Goal: Information Seeking & Learning: Learn about a topic

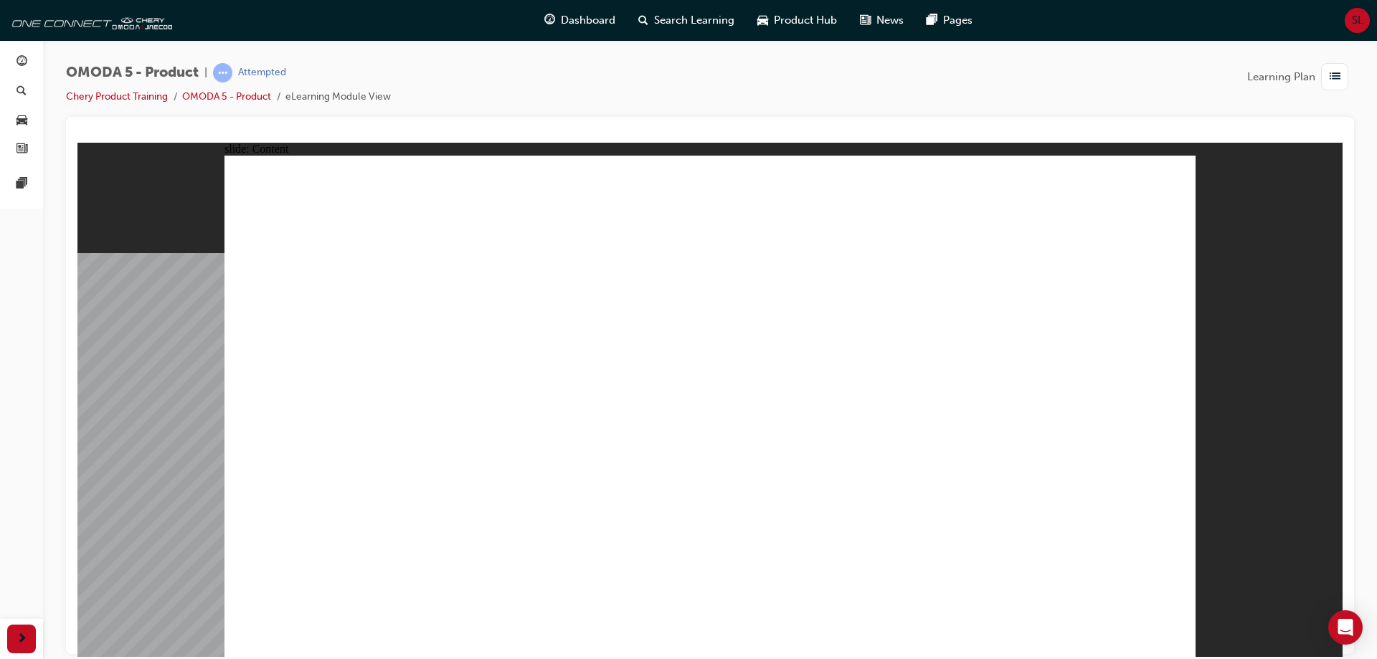
drag, startPoint x: 1072, startPoint y: 302, endPoint x: 1089, endPoint y: 327, distance: 30.0
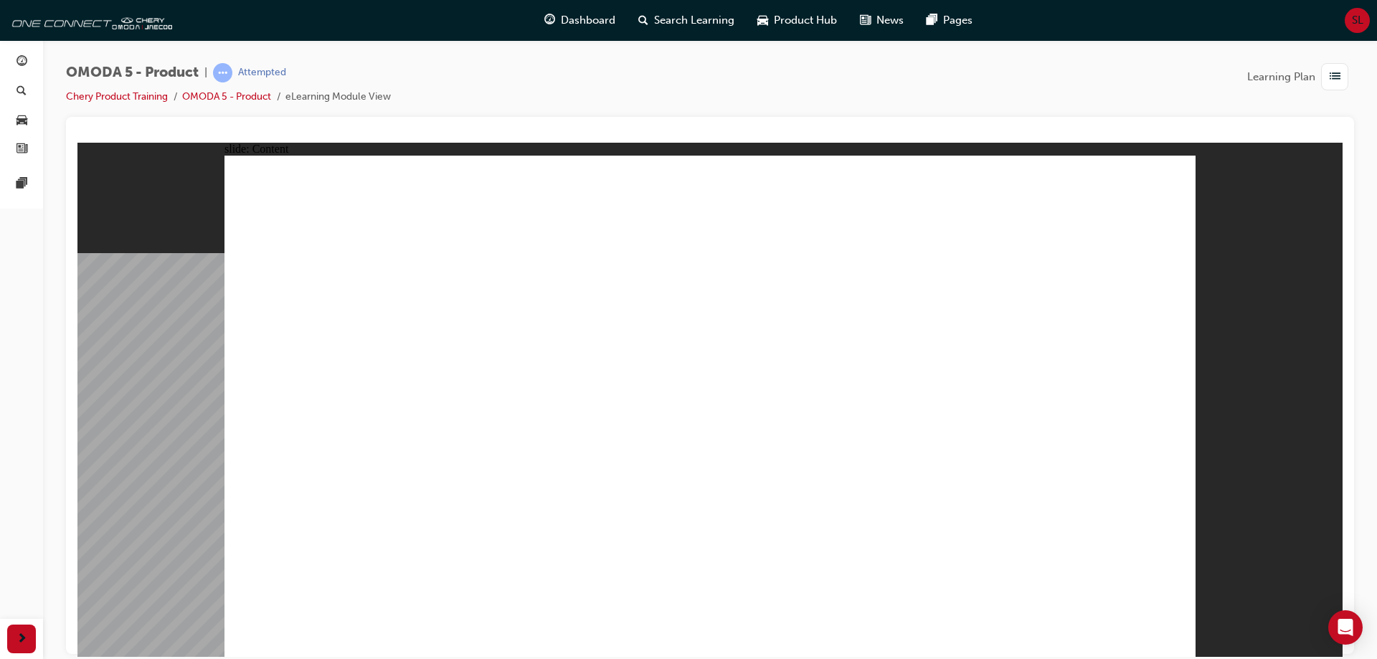
drag, startPoint x: 1000, startPoint y: 253, endPoint x: 1012, endPoint y: 260, distance: 13.5
click at [77, 142] on image at bounding box center [77, 142] width 0 height 0
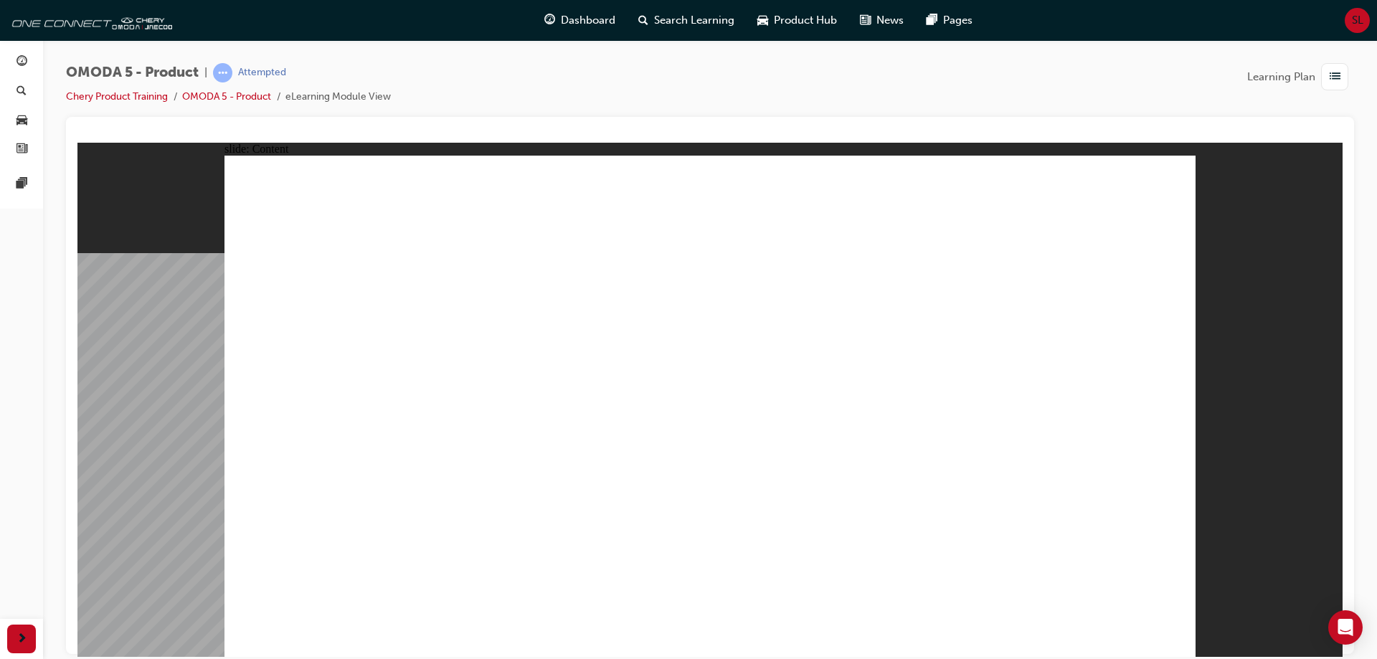
drag, startPoint x: 355, startPoint y: 378, endPoint x: 359, endPoint y: 392, distance: 14.1
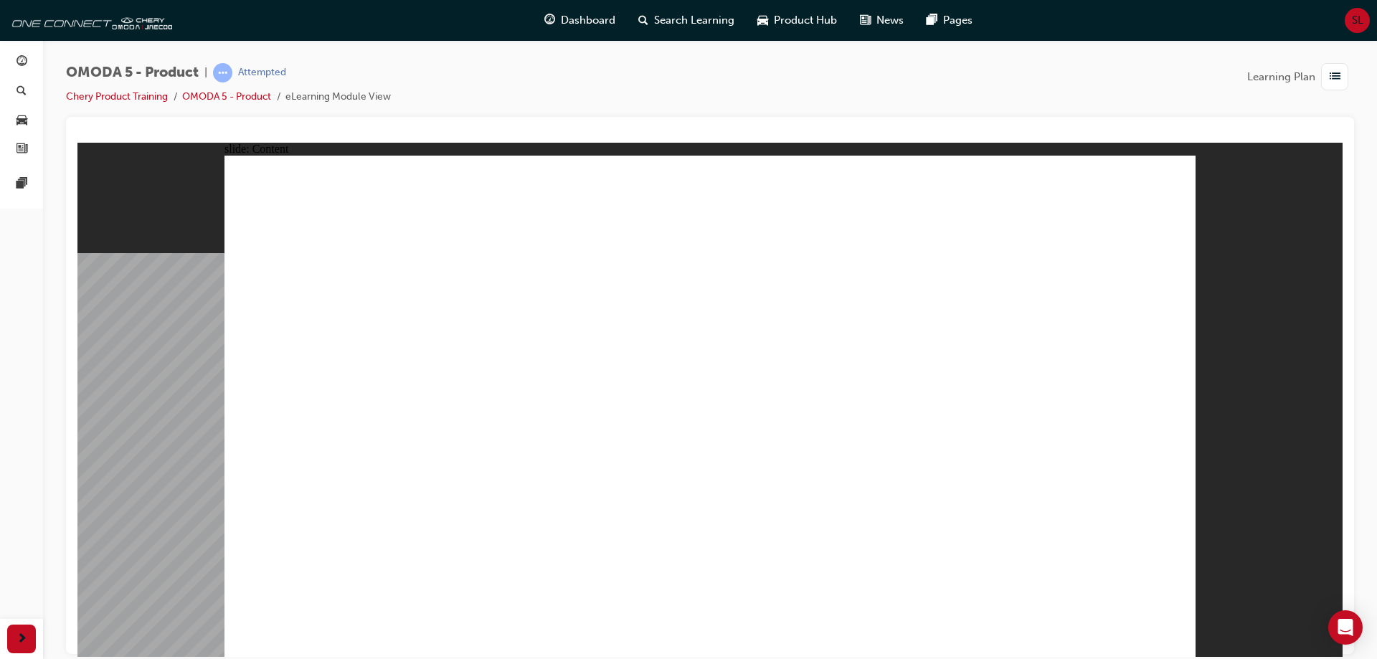
drag, startPoint x: 366, startPoint y: 309, endPoint x: 365, endPoint y: 333, distance: 24.4
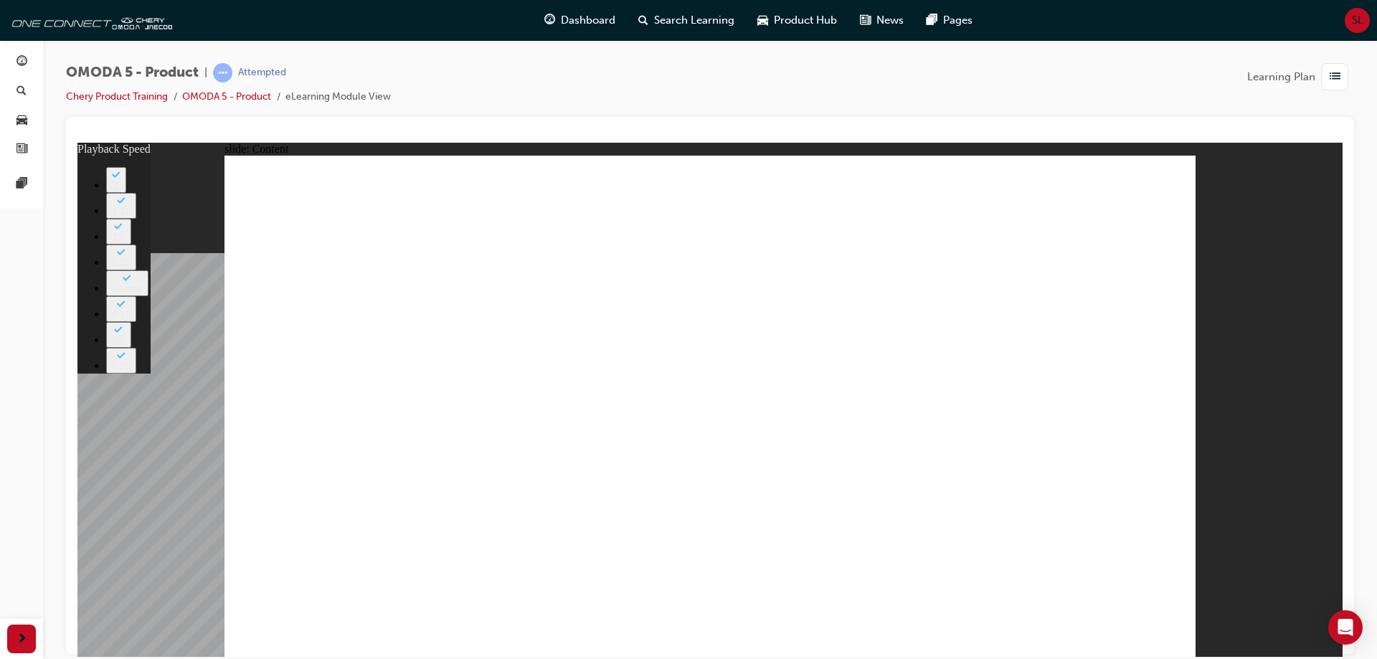
type input "0"
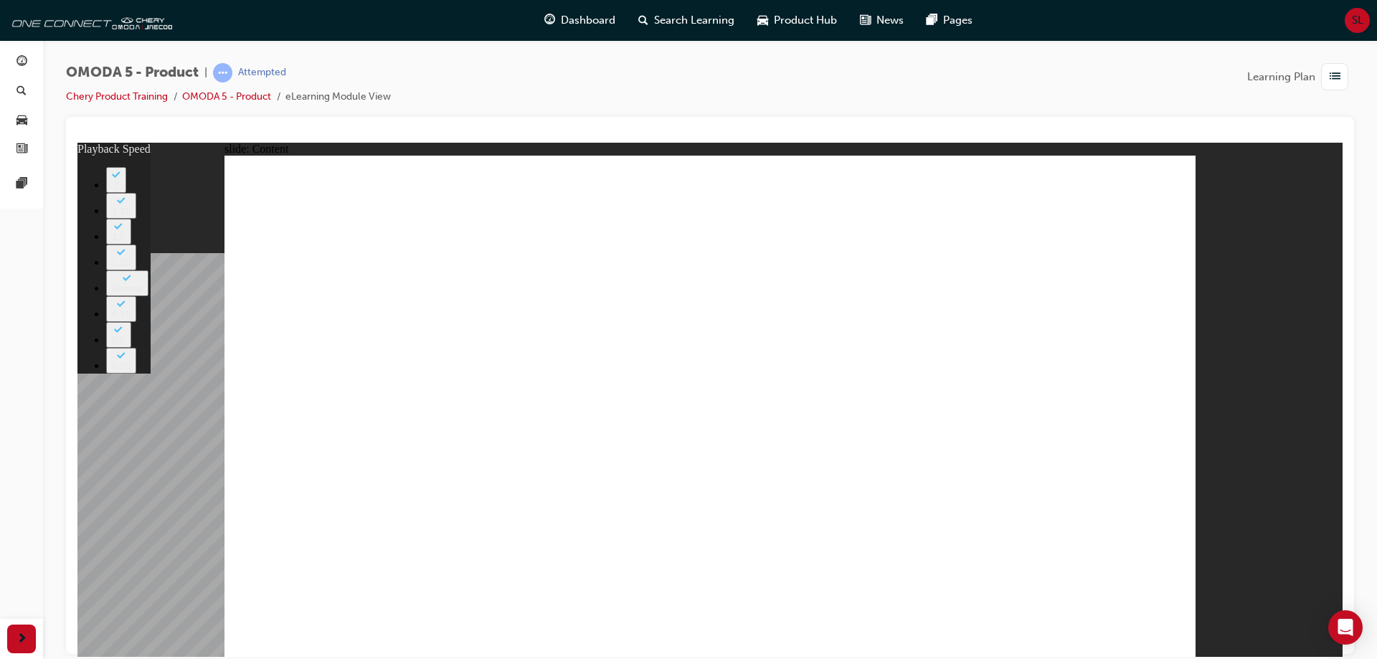
drag, startPoint x: 939, startPoint y: 534, endPoint x: 1013, endPoint y: 463, distance: 101.9
drag, startPoint x: 886, startPoint y: 363, endPoint x: 861, endPoint y: 361, distance: 25.1
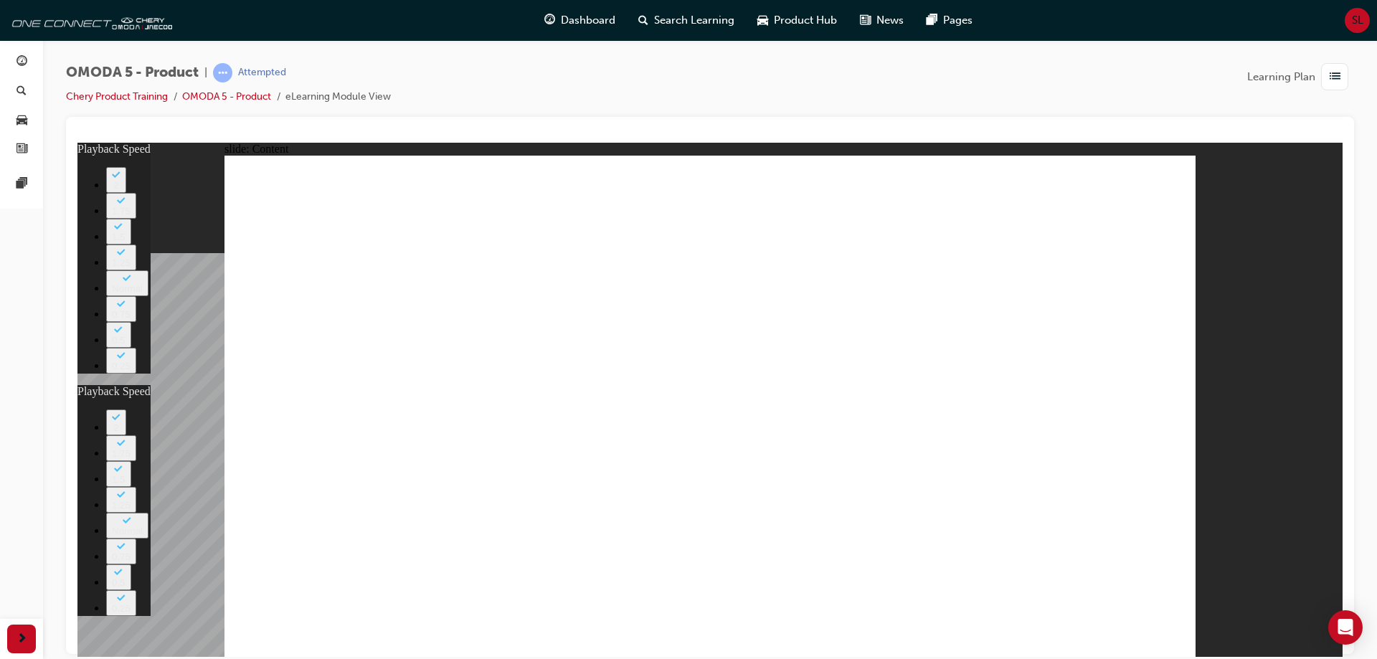
type input "0"
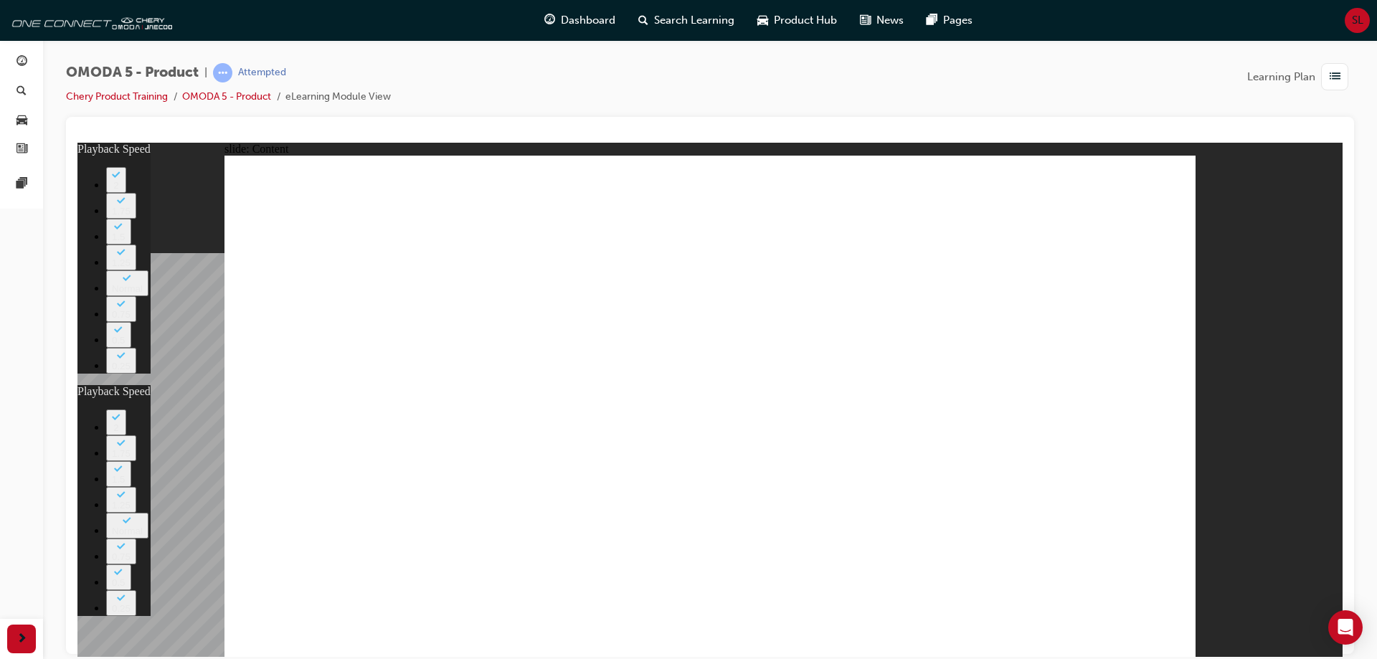
click at [77, 142] on image at bounding box center [77, 142] width 0 height 0
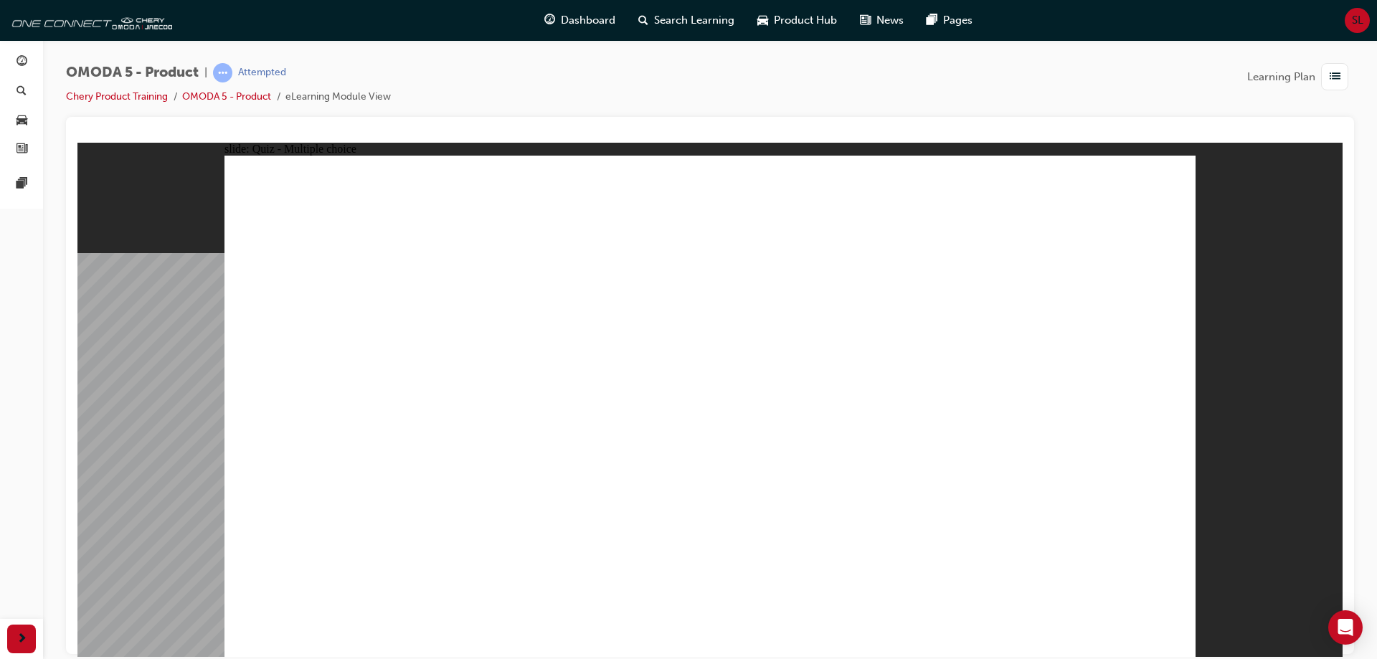
radio input "true"
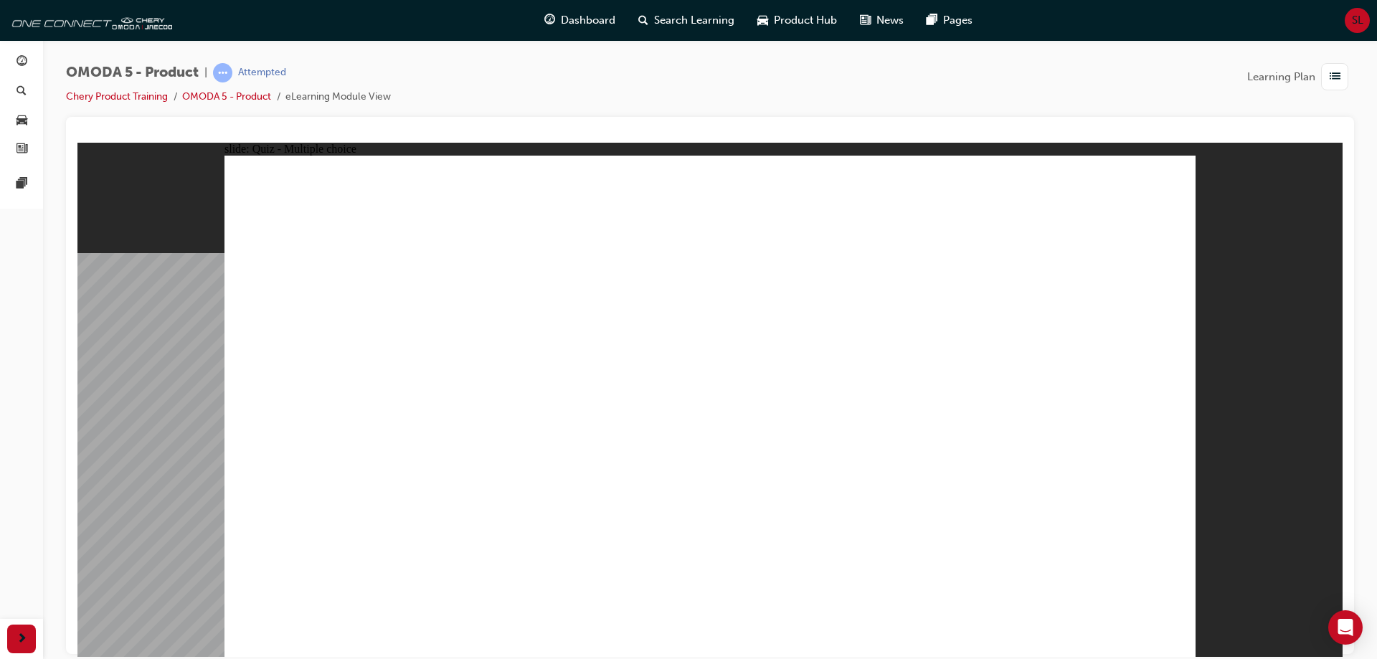
radio input "true"
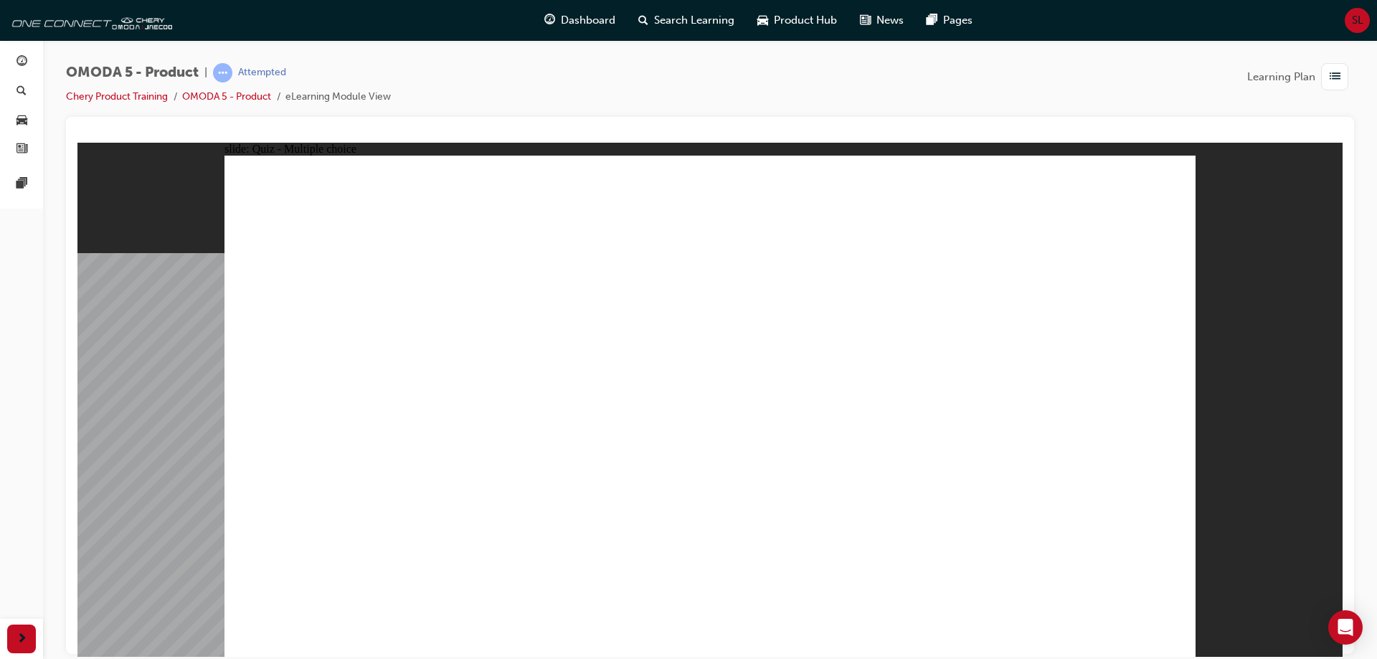
radio input "true"
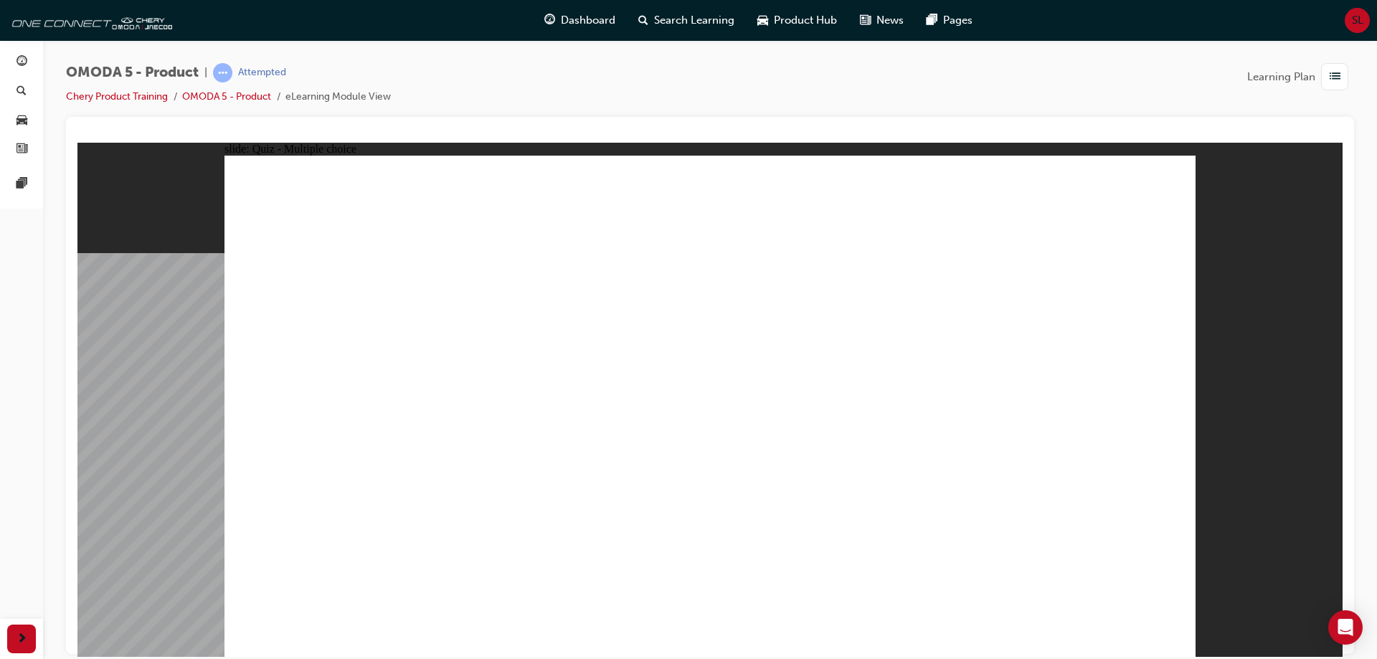
drag, startPoint x: 722, startPoint y: 181, endPoint x: 336, endPoint y: 502, distance: 501.6
drag, startPoint x: 727, startPoint y: 237, endPoint x: 545, endPoint y: 507, distance: 326.0
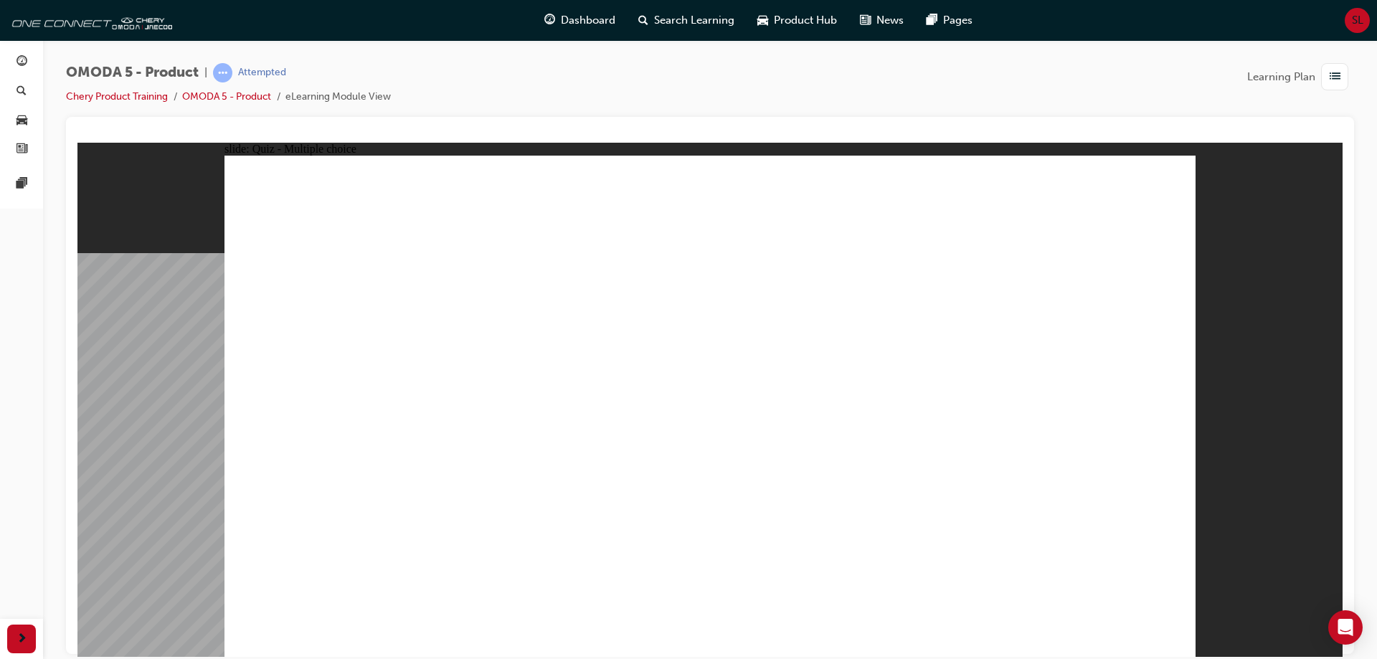
drag, startPoint x: 742, startPoint y: 281, endPoint x: 346, endPoint y: 478, distance: 441.3
drag, startPoint x: 694, startPoint y: 359, endPoint x: 568, endPoint y: 504, distance: 192.7
drag, startPoint x: 750, startPoint y: 384, endPoint x: 577, endPoint y: 501, distance: 209.6
drag, startPoint x: 864, startPoint y: 389, endPoint x: 713, endPoint y: 511, distance: 194.3
drag, startPoint x: 886, startPoint y: 335, endPoint x: 787, endPoint y: 411, distance: 124.2
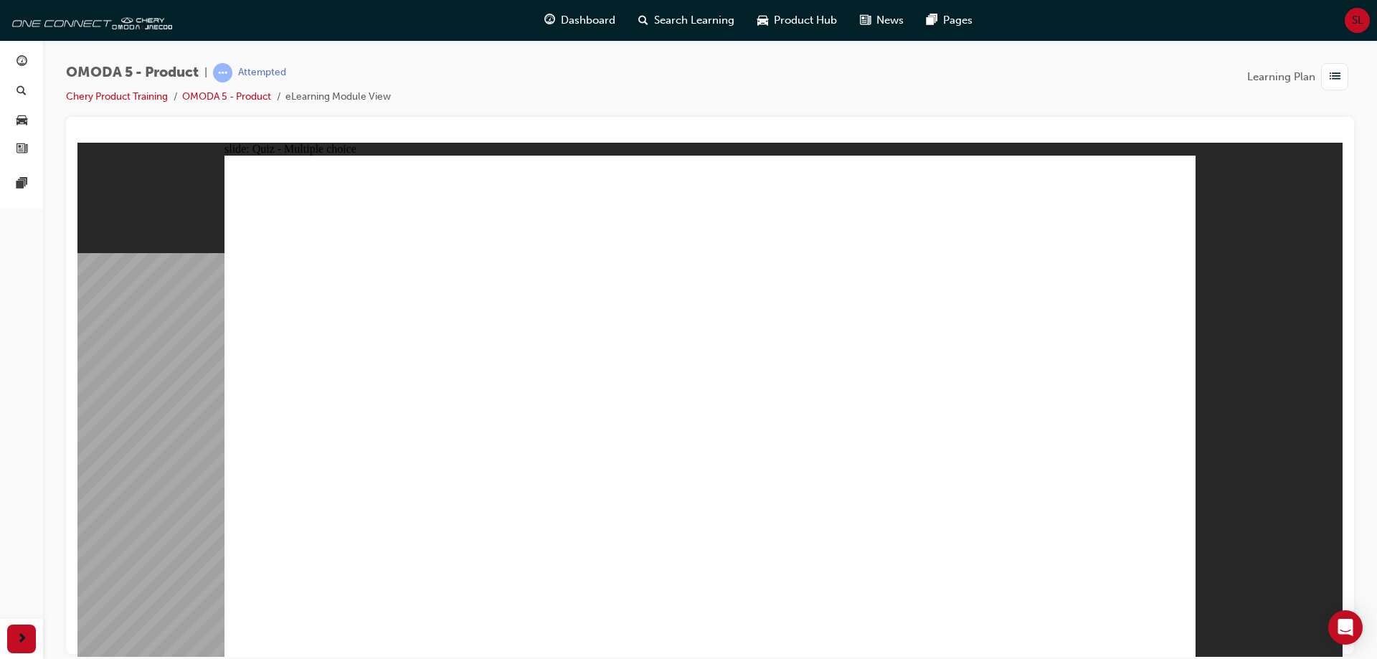
drag, startPoint x: 926, startPoint y: 190, endPoint x: 963, endPoint y: 527, distance: 339.1
drag, startPoint x: 1074, startPoint y: 338, endPoint x: 360, endPoint y: 505, distance: 733.6
drag, startPoint x: 1079, startPoint y: 285, endPoint x: 742, endPoint y: 493, distance: 396.7
drag, startPoint x: 1058, startPoint y: 255, endPoint x: 839, endPoint y: 378, distance: 250.8
drag, startPoint x: 1051, startPoint y: 181, endPoint x: 737, endPoint y: 501, distance: 447.8
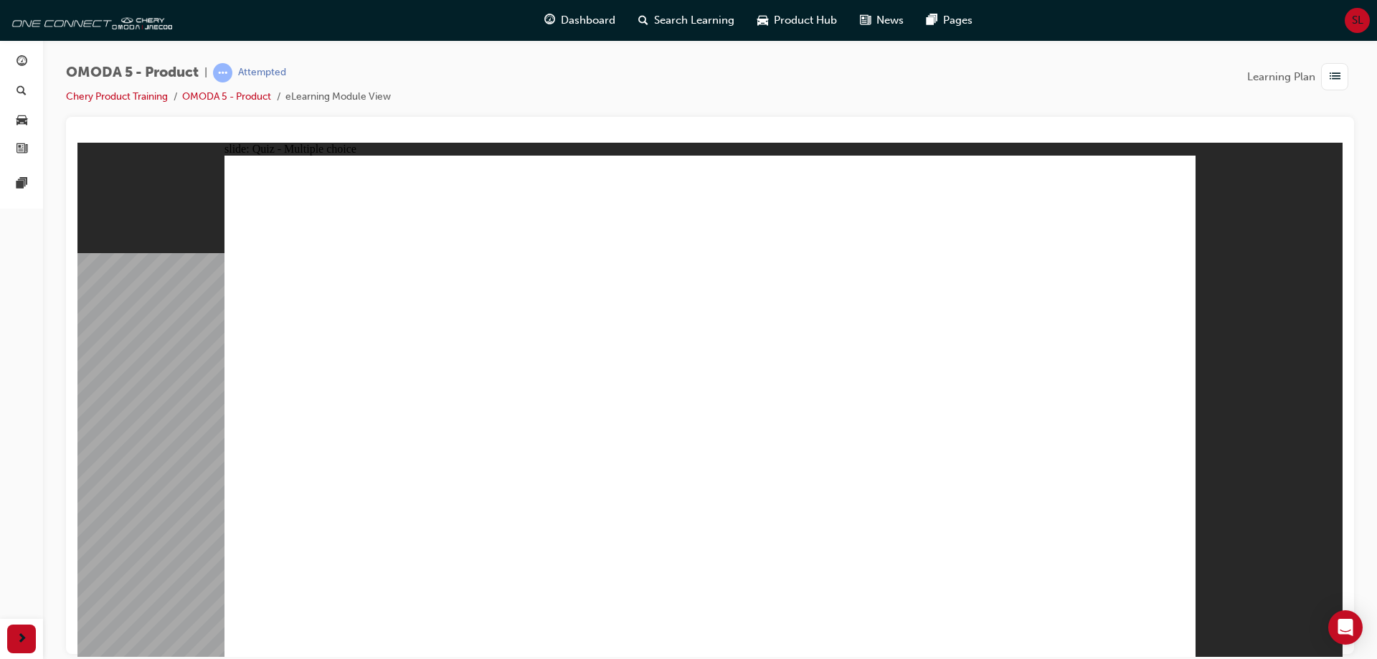
drag, startPoint x: 901, startPoint y: 330, endPoint x: 782, endPoint y: 442, distance: 164.4
drag, startPoint x: 889, startPoint y: 292, endPoint x: 759, endPoint y: 509, distance: 253.1
drag, startPoint x: 920, startPoint y: 229, endPoint x: 977, endPoint y: 496, distance: 272.7
drag, startPoint x: 1075, startPoint y: 237, endPoint x: 949, endPoint y: 501, distance: 292.2
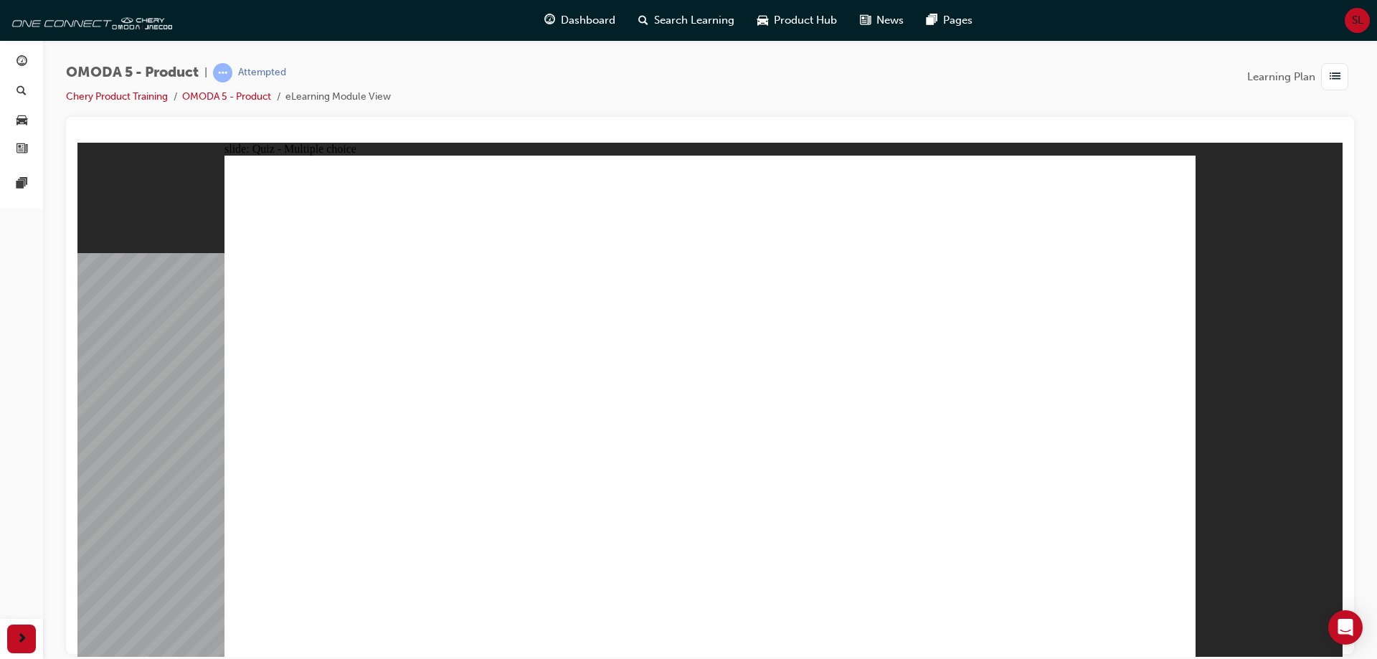
radio input "true"
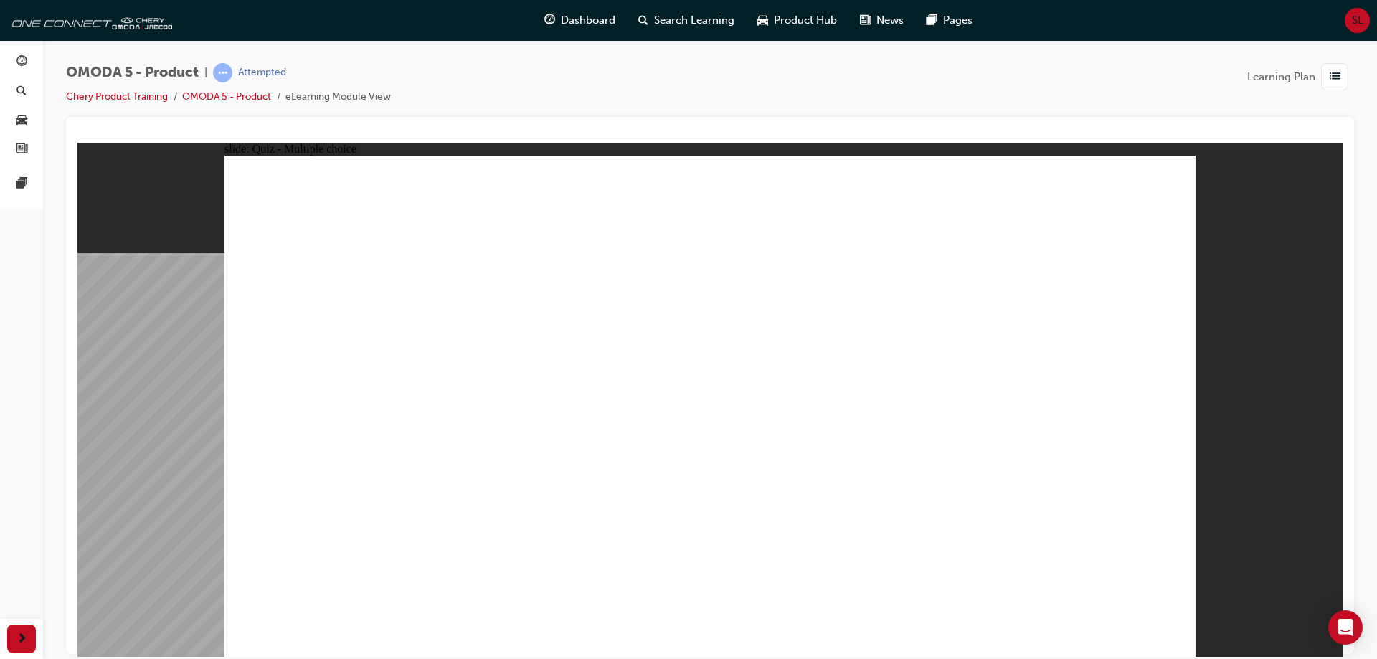
drag, startPoint x: 1013, startPoint y: 325, endPoint x: 327, endPoint y: 458, distance: 698.3
drag, startPoint x: 723, startPoint y: 367, endPoint x: 558, endPoint y: 460, distance: 189.1
drag, startPoint x: 843, startPoint y: 280, endPoint x: 787, endPoint y: 458, distance: 186.4
drag, startPoint x: 1004, startPoint y: 249, endPoint x: 934, endPoint y: 460, distance: 222.7
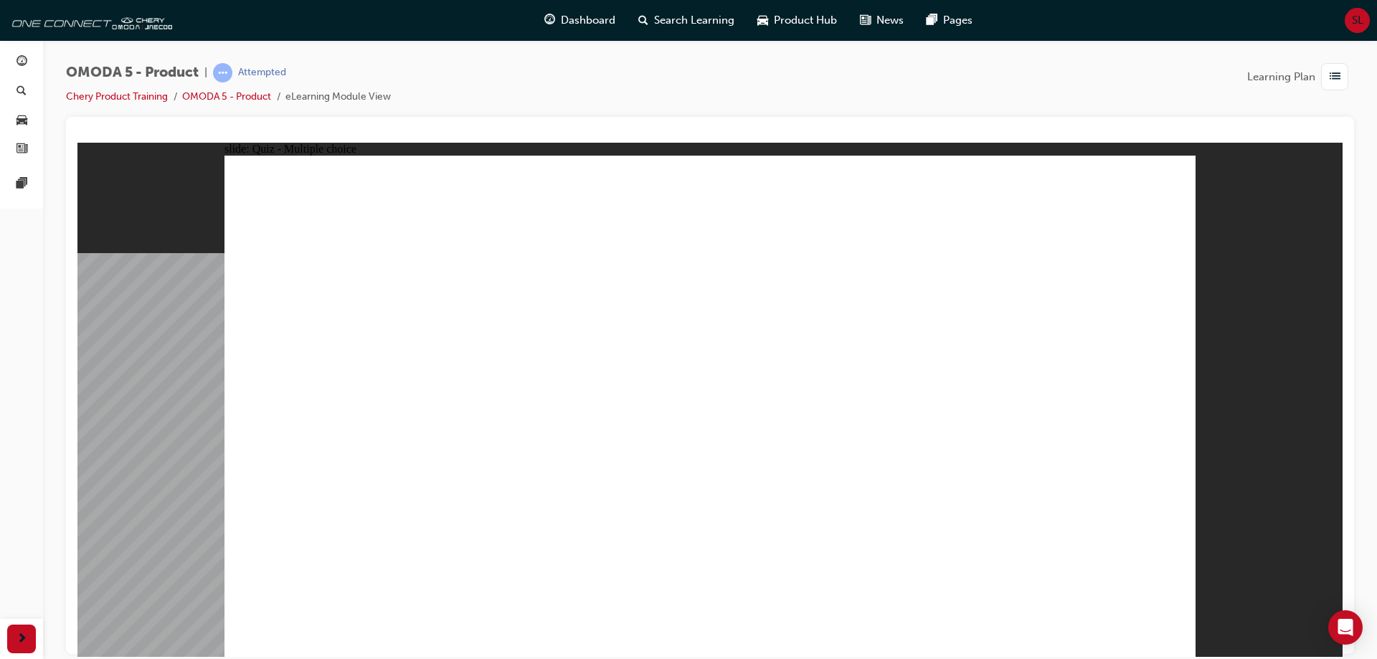
radio input "true"
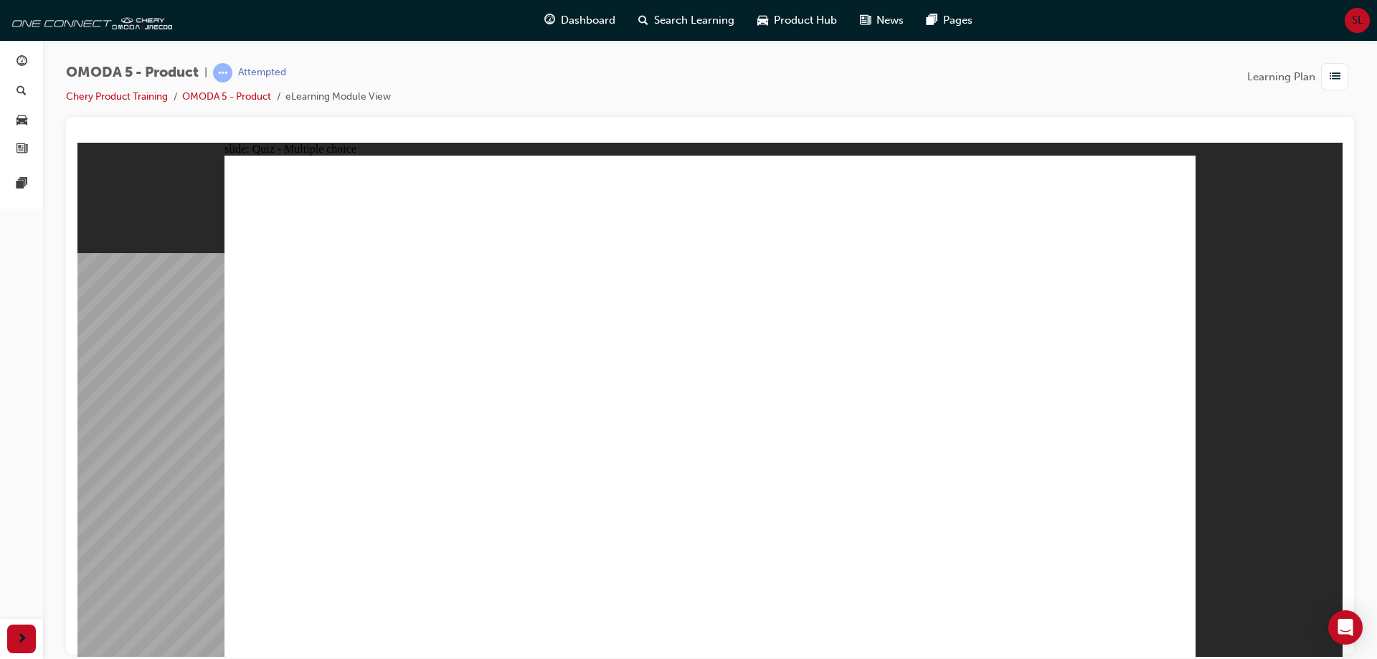
drag, startPoint x: 876, startPoint y: 257, endPoint x: 485, endPoint y: 432, distance: 428.2
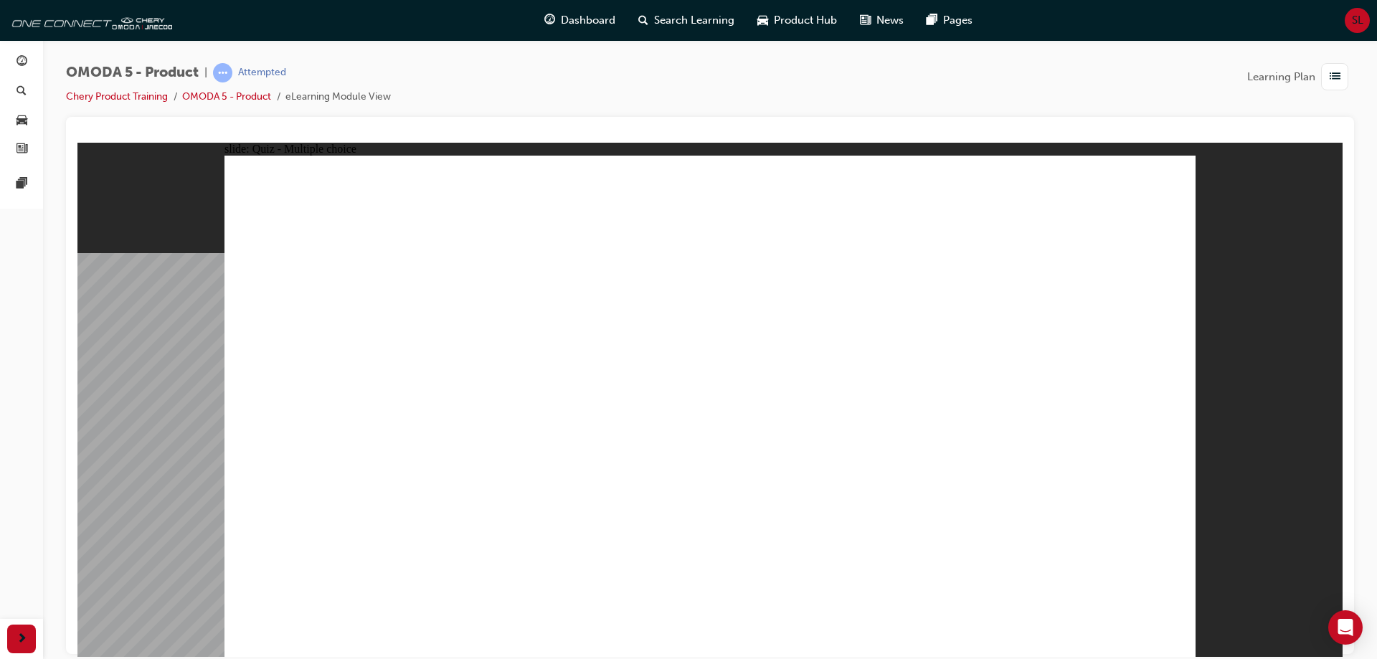
radio input "false"
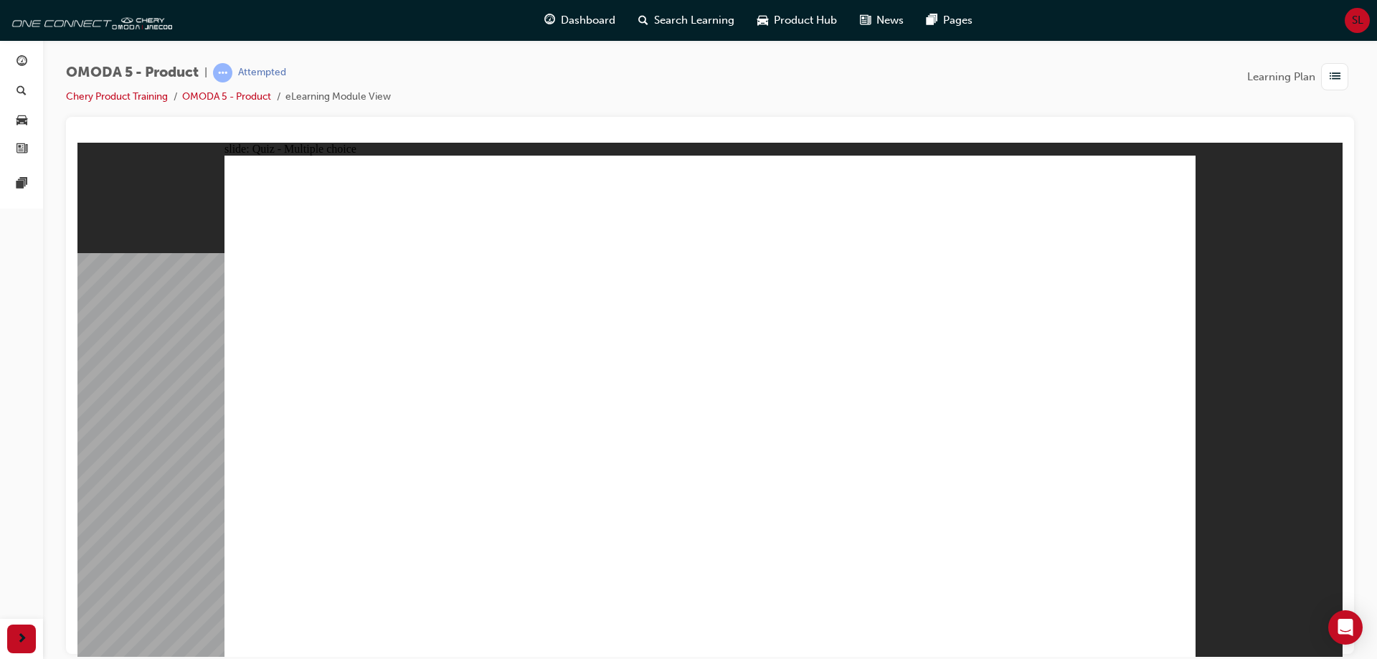
radio input "false"
radio input "true"
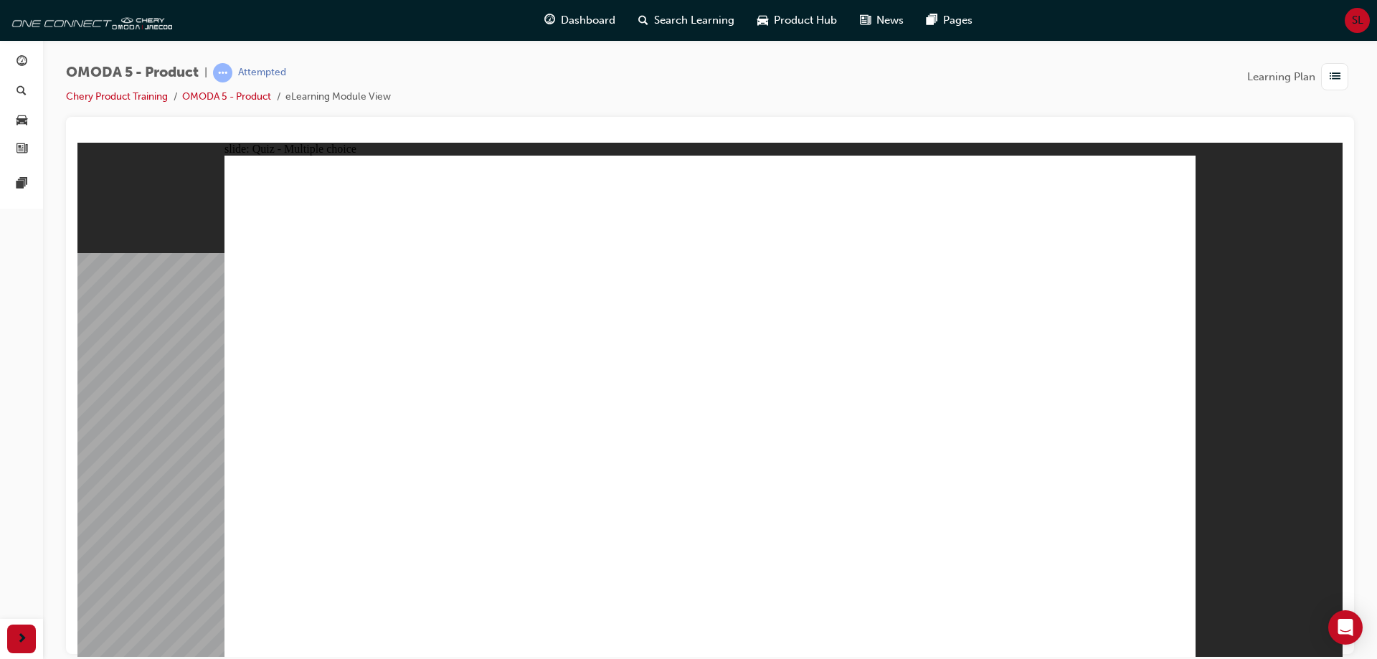
radio input "true"
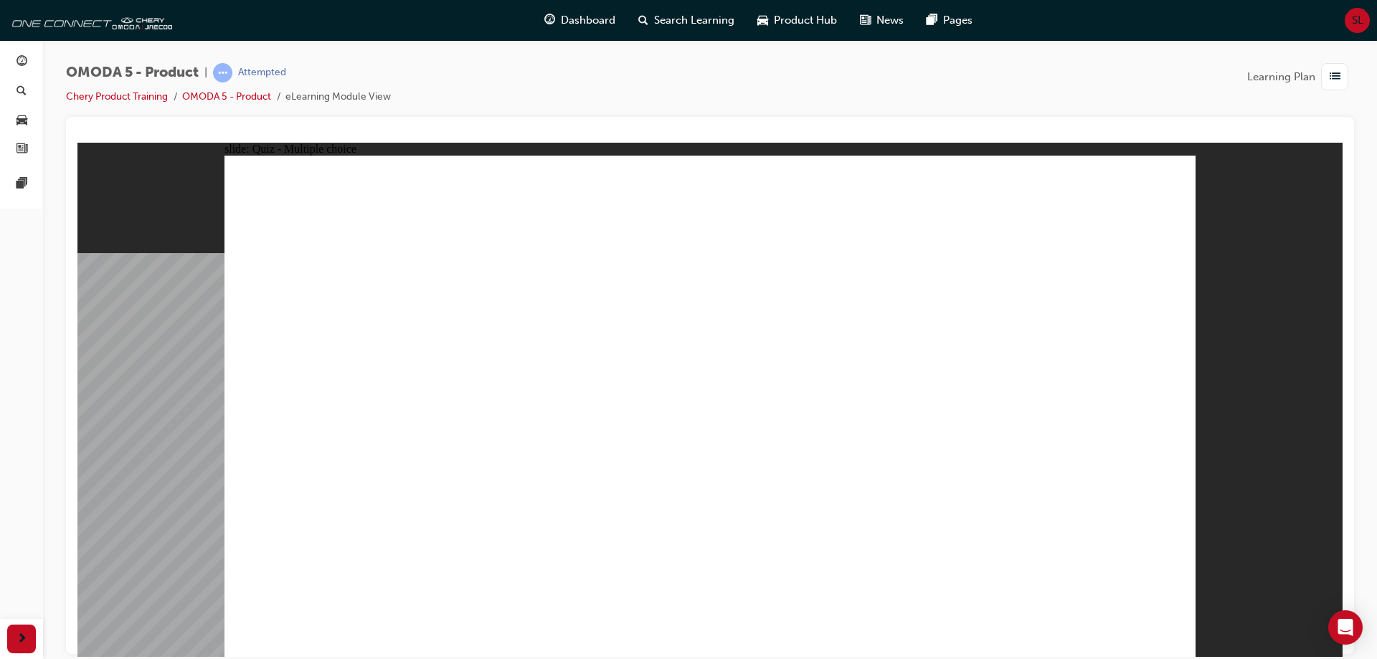
radio input "true"
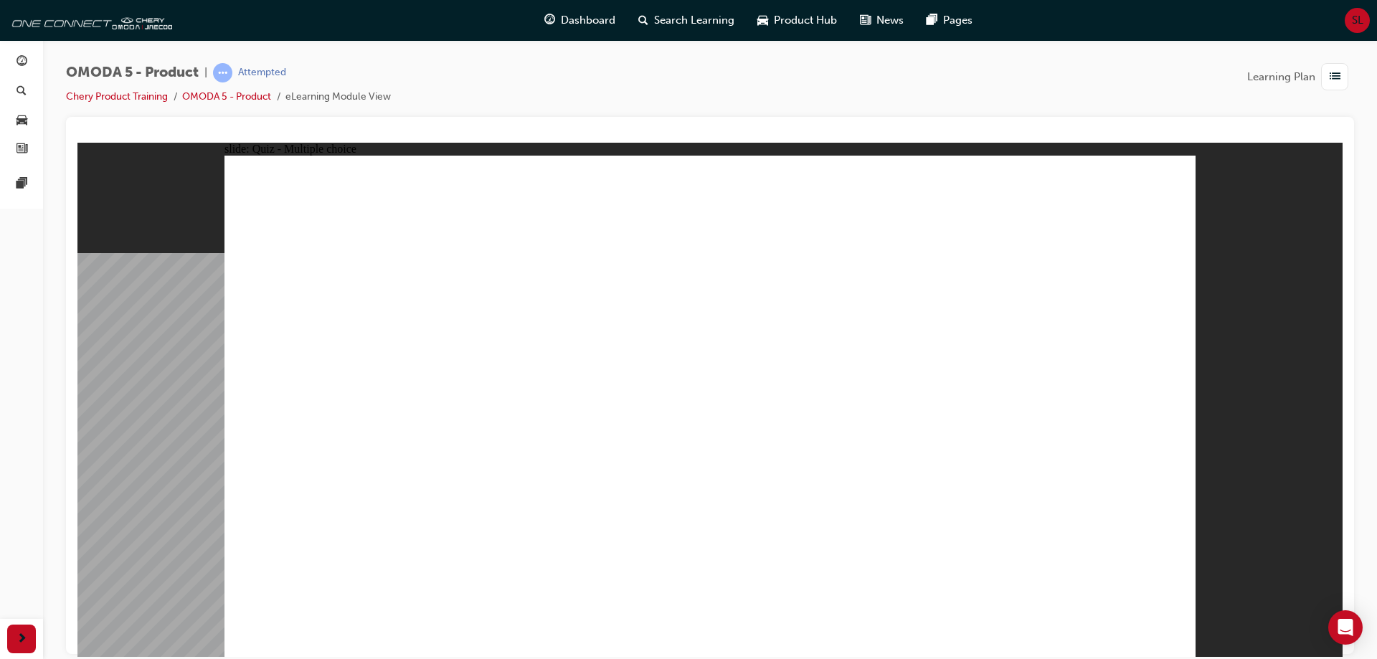
radio input "true"
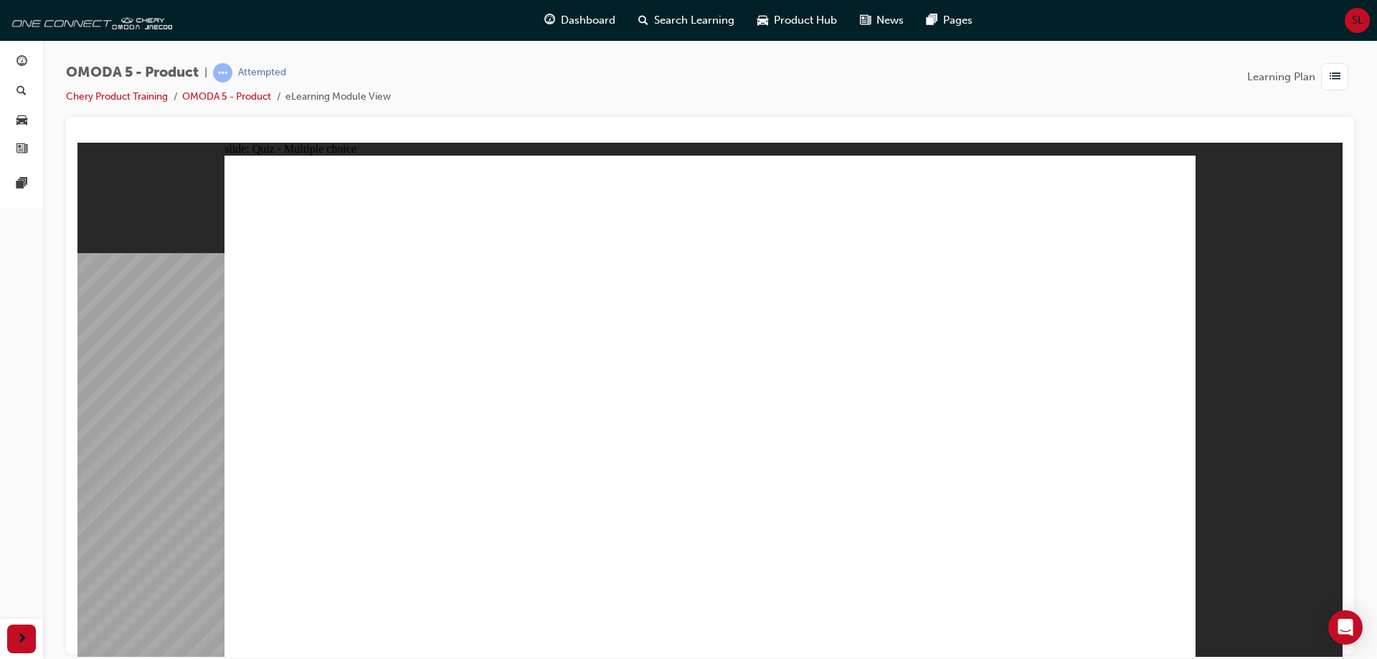
radio input "true"
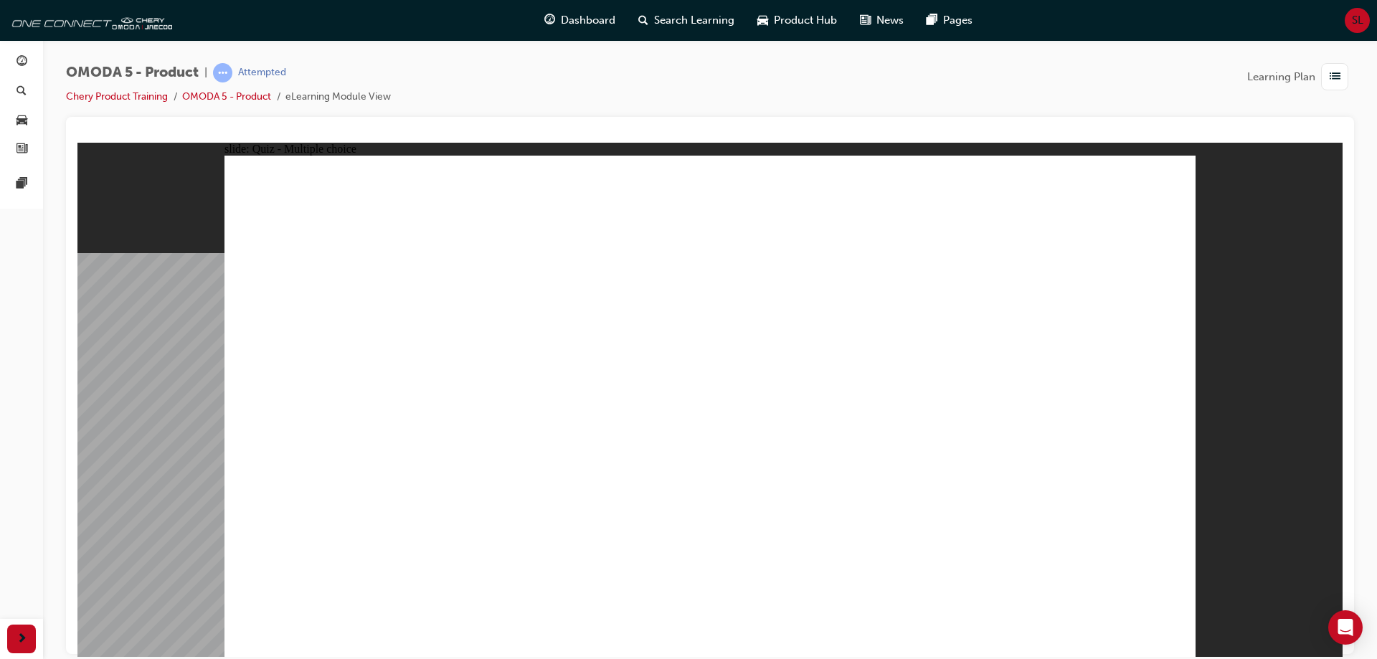
drag, startPoint x: 705, startPoint y: 189, endPoint x: 339, endPoint y: 499, distance: 479.8
drag, startPoint x: 718, startPoint y: 236, endPoint x: 541, endPoint y: 509, distance: 325.2
drag, startPoint x: 698, startPoint y: 295, endPoint x: 370, endPoint y: 506, distance: 389.9
drag, startPoint x: 706, startPoint y: 333, endPoint x: 525, endPoint y: 499, distance: 245.6
drag, startPoint x: 727, startPoint y: 389, endPoint x: 564, endPoint y: 506, distance: 201.4
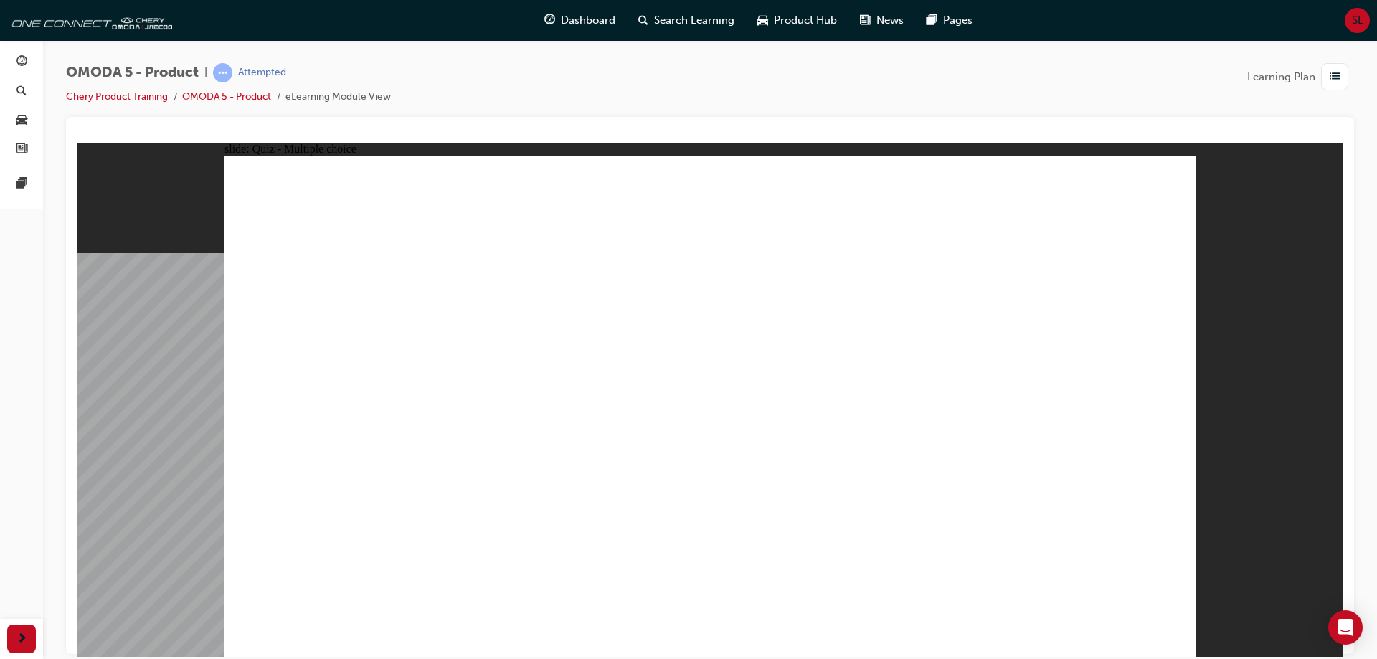
drag, startPoint x: 925, startPoint y: 181, endPoint x: 972, endPoint y: 485, distance: 306.9
drag, startPoint x: 906, startPoint y: 233, endPoint x: 951, endPoint y: 509, distance: 279.8
drag, startPoint x: 909, startPoint y: 289, endPoint x: 725, endPoint y: 502, distance: 281.7
drag, startPoint x: 895, startPoint y: 333, endPoint x: 736, endPoint y: 505, distance: 234.5
drag, startPoint x: 886, startPoint y: 390, endPoint x: 757, endPoint y: 503, distance: 171.8
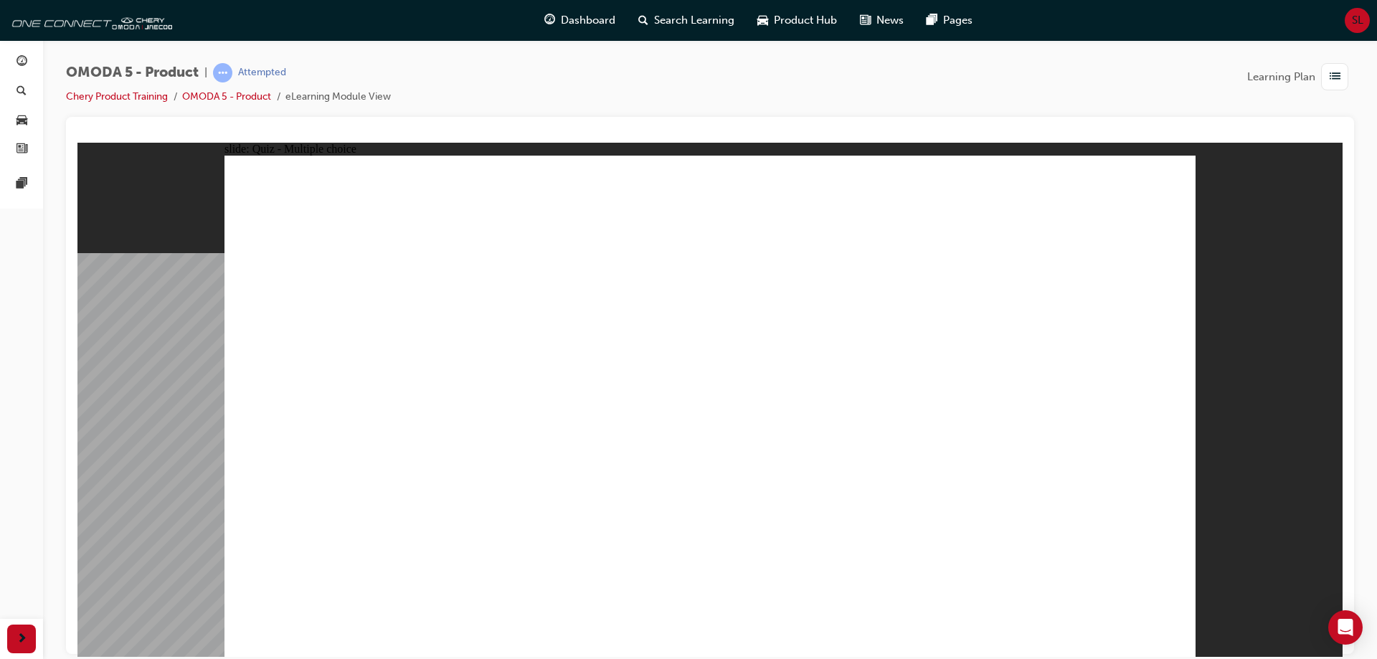
drag, startPoint x: 1064, startPoint y: 184, endPoint x: 534, endPoint y: 492, distance: 612.8
drag, startPoint x: 1059, startPoint y: 235, endPoint x: 733, endPoint y: 508, distance: 425.0
drag, startPoint x: 1071, startPoint y: 278, endPoint x: 787, endPoint y: 478, distance: 347.4
drag, startPoint x: 1089, startPoint y: 335, endPoint x: 981, endPoint y: 511, distance: 206.0
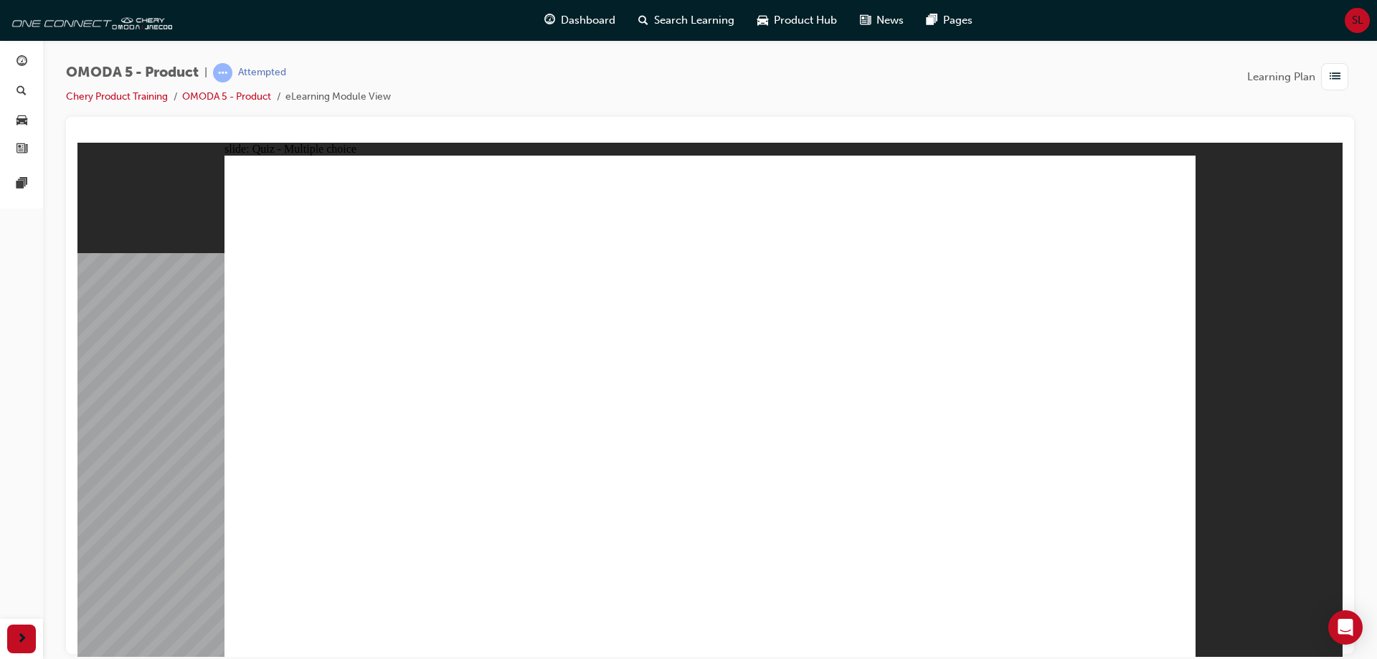
drag, startPoint x: 766, startPoint y: 345, endPoint x: 803, endPoint y: 348, distance: 37.4
radio input "true"
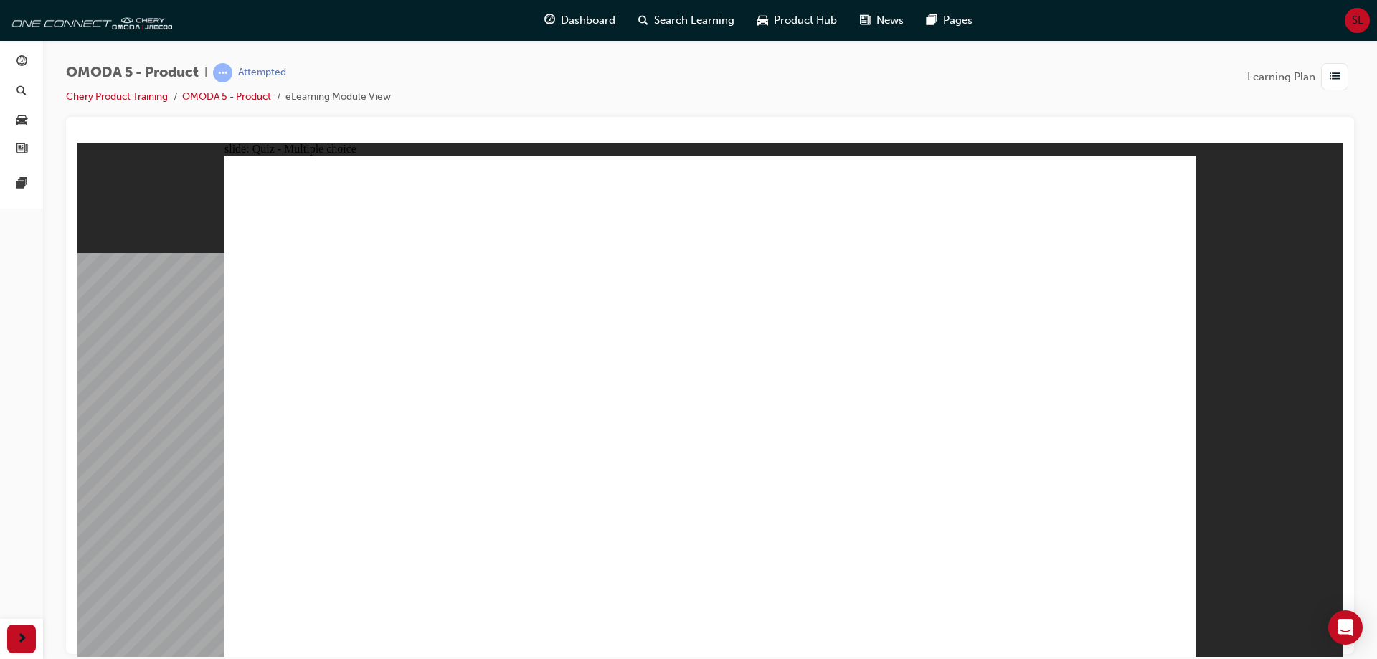
drag, startPoint x: 828, startPoint y: 340, endPoint x: 567, endPoint y: 461, distance: 287.2
drag, startPoint x: 1040, startPoint y: 316, endPoint x: 448, endPoint y: 430, distance: 602.4
drag, startPoint x: 816, startPoint y: 245, endPoint x: 746, endPoint y: 458, distance: 224.3
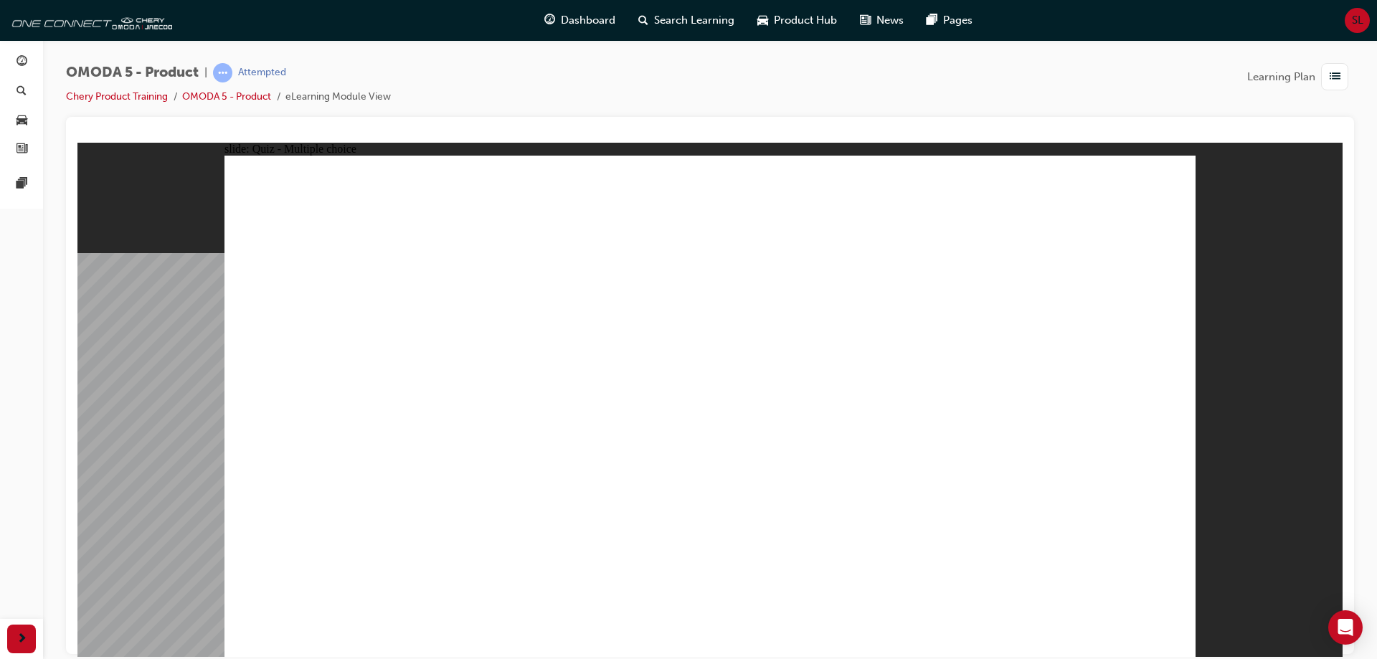
drag, startPoint x: 988, startPoint y: 257, endPoint x: 932, endPoint y: 479, distance: 228.4
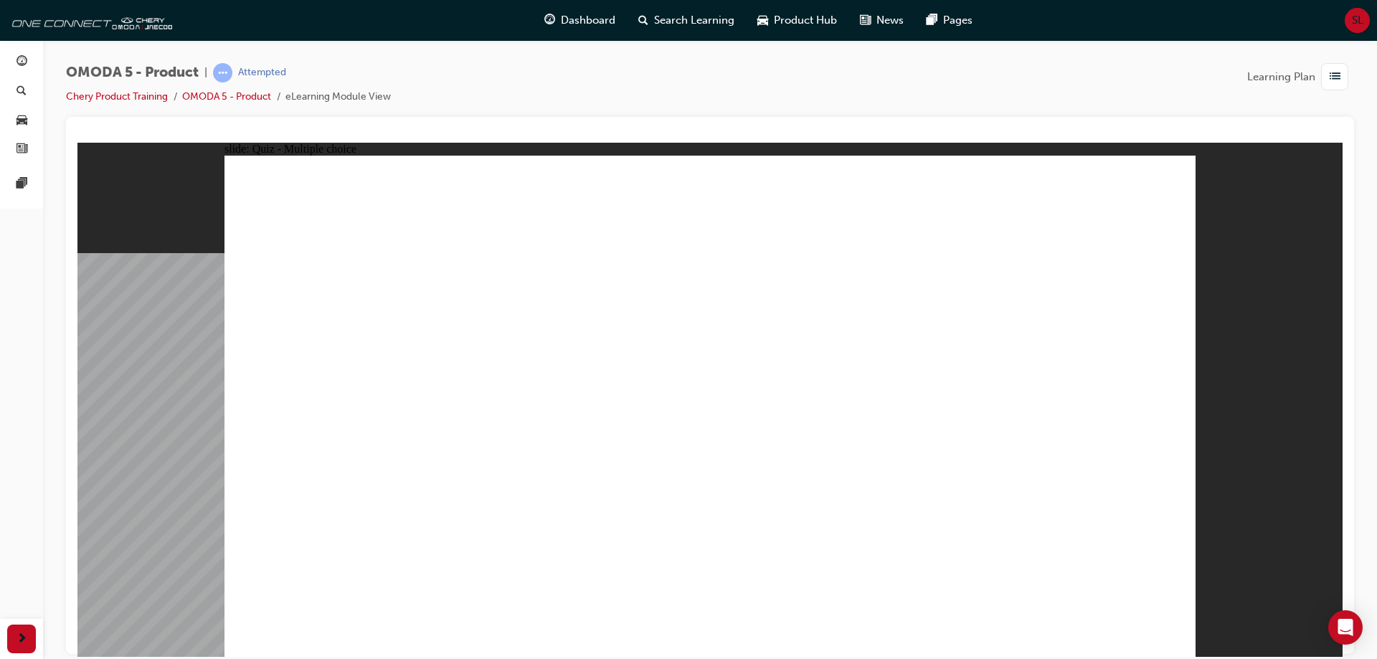
radio input "true"
drag, startPoint x: 697, startPoint y: 473, endPoint x: 703, endPoint y: 488, distance: 15.4
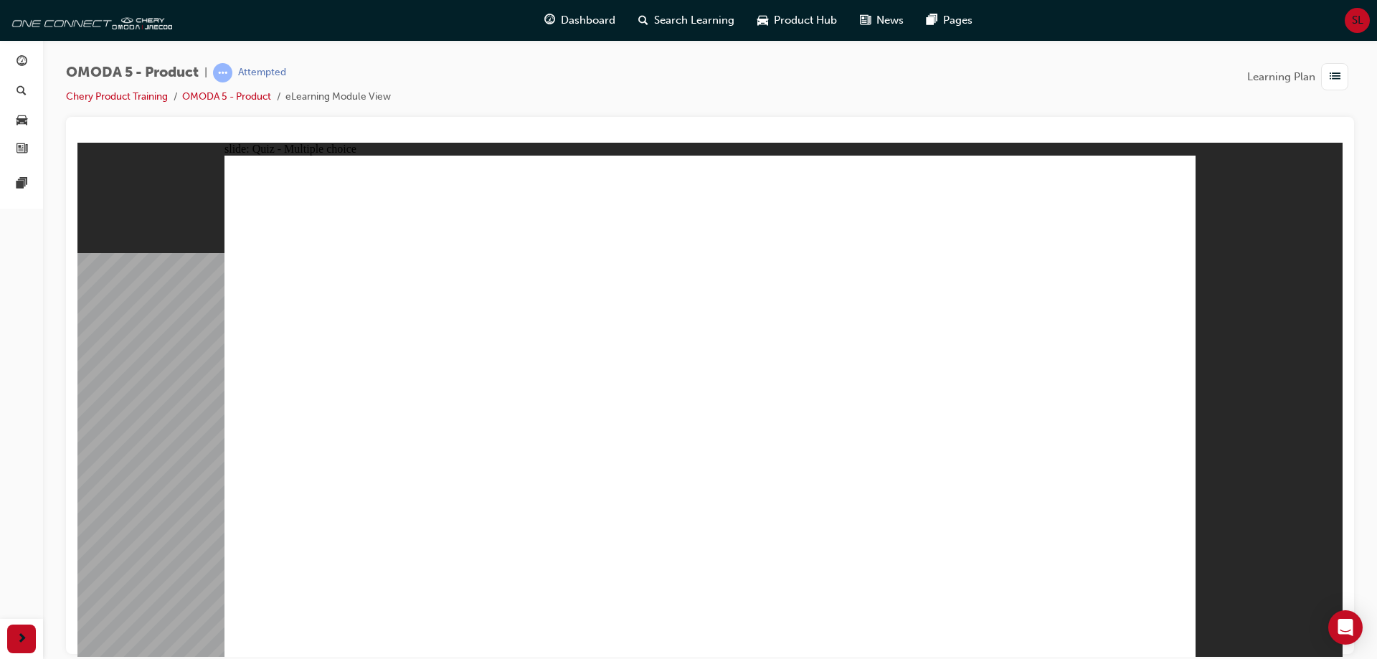
drag, startPoint x: 480, startPoint y: 288, endPoint x: 509, endPoint y: 295, distance: 29.6
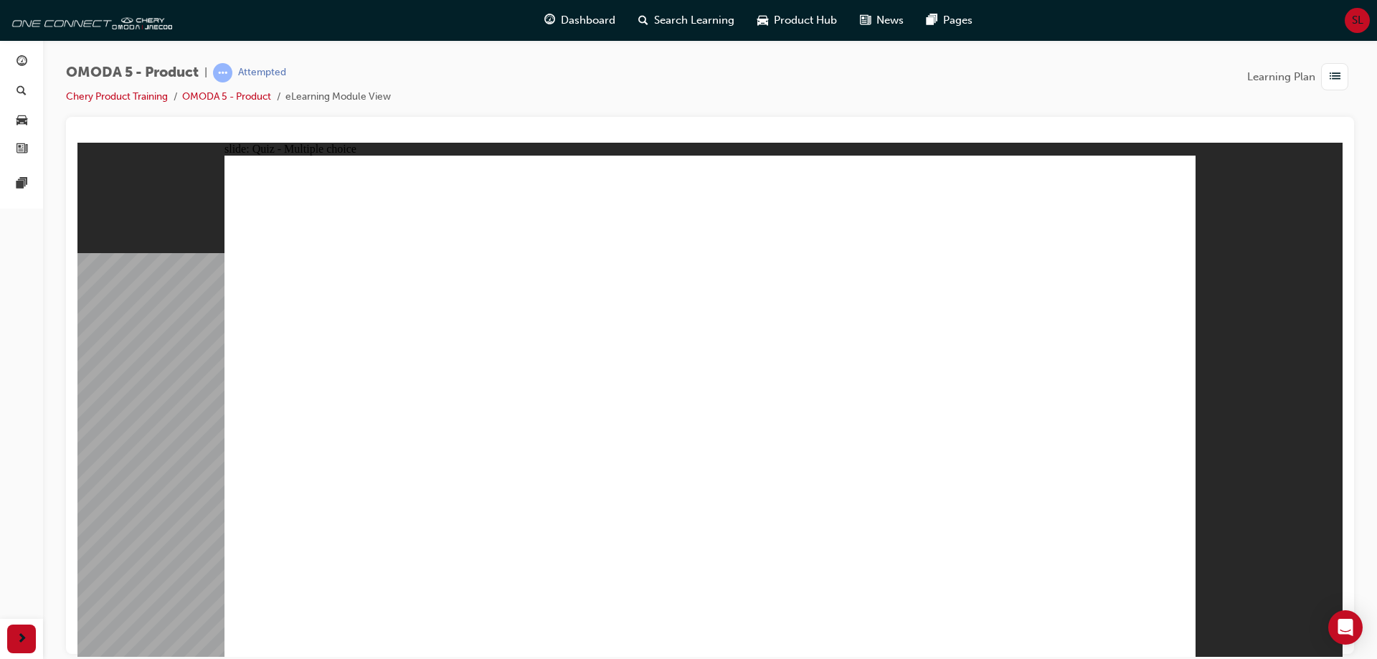
drag, startPoint x: 1005, startPoint y: 202, endPoint x: 445, endPoint y: 429, distance: 605.1
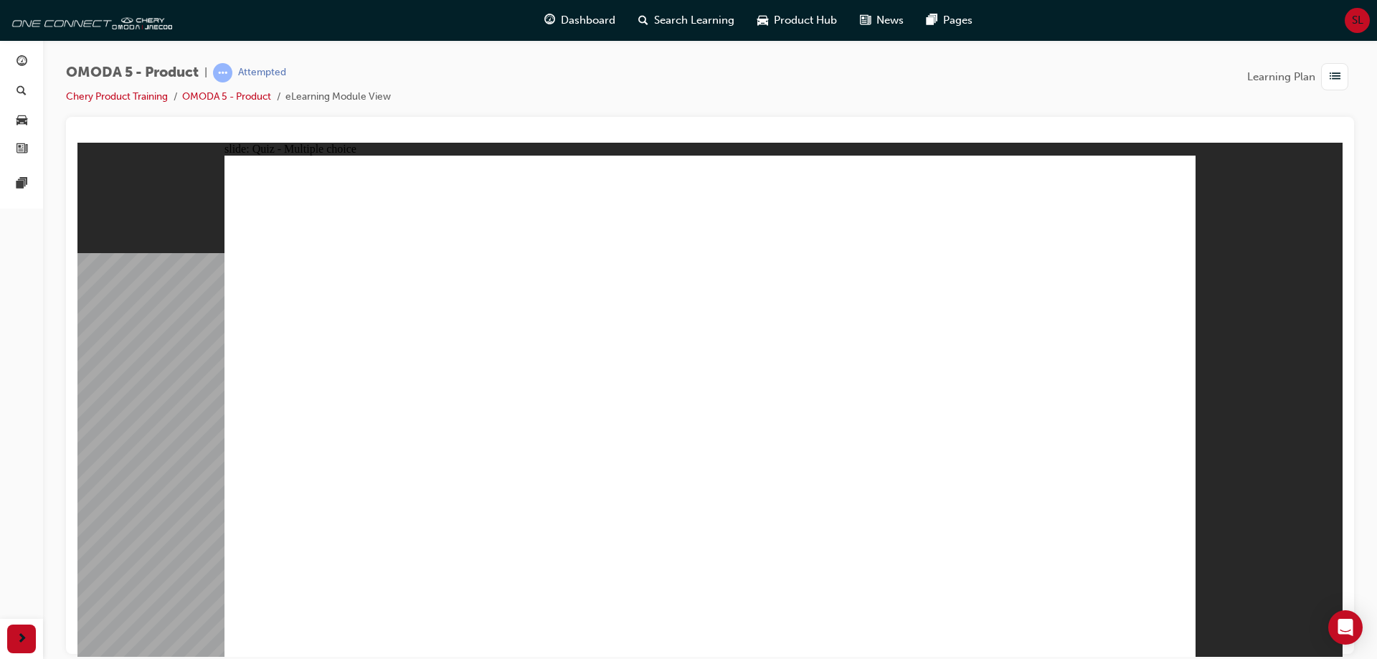
radio input "true"
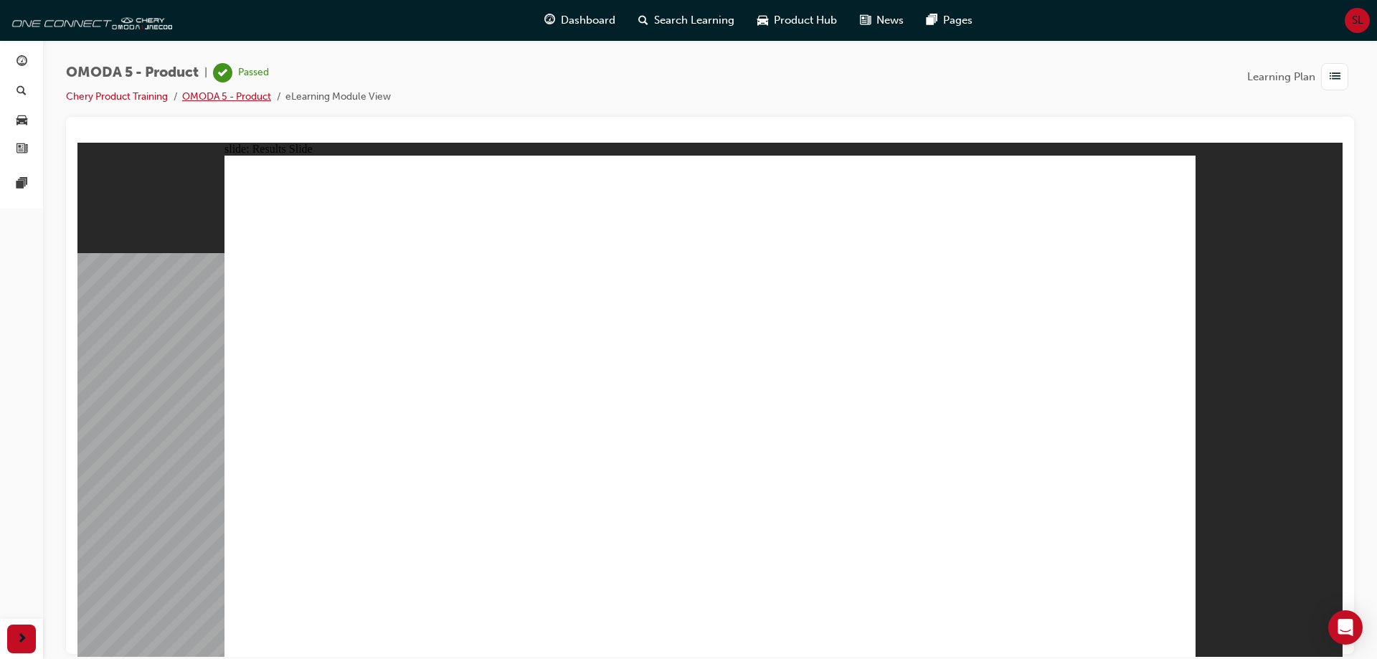
click at [217, 98] on link "OMODA 5 - Product" at bounding box center [226, 96] width 89 height 12
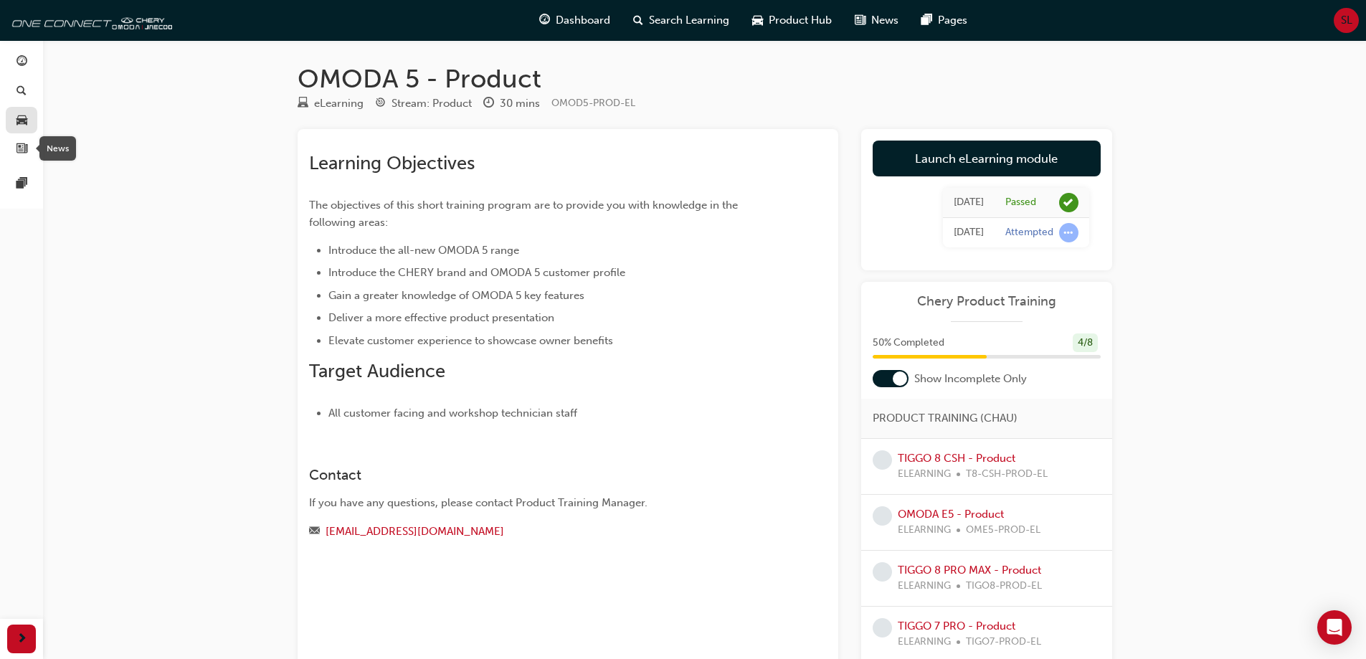
click at [24, 131] on link "button" at bounding box center [22, 120] width 32 height 27
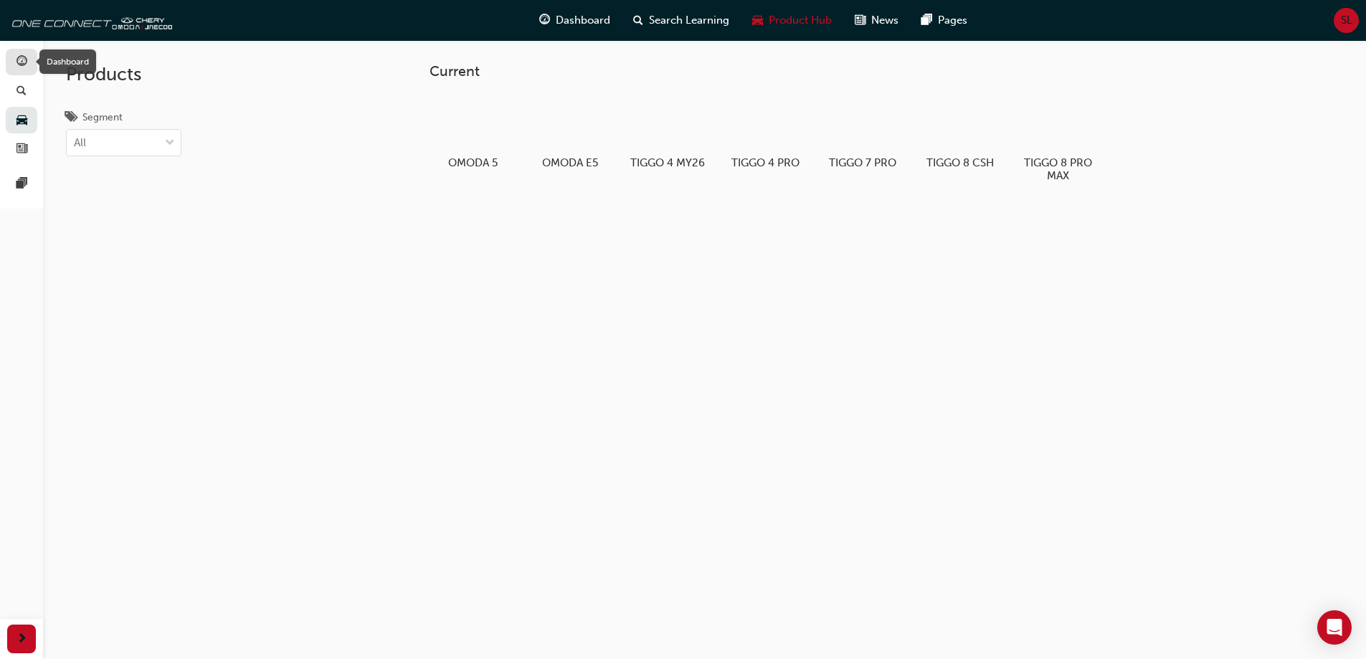
click at [24, 62] on span "guage-icon" at bounding box center [21, 62] width 11 height 13
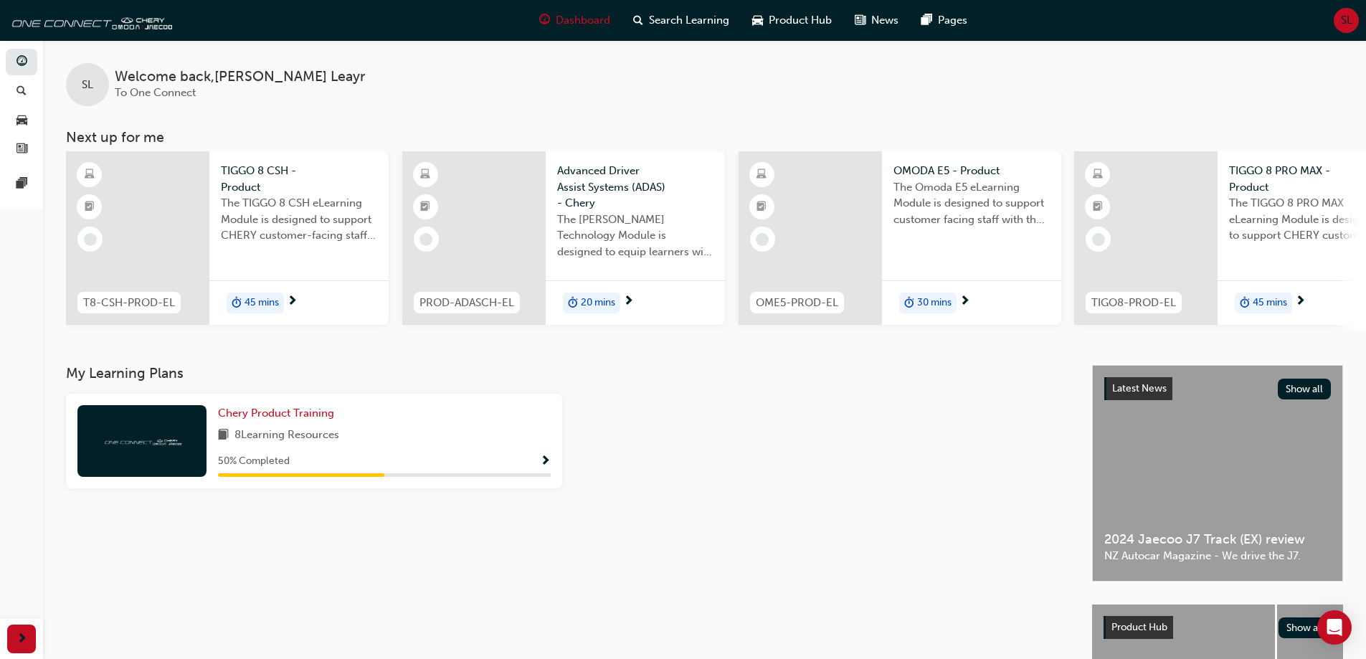
click at [300, 404] on div "Chery Product Training 8 Learning Resources 50 % Completed" at bounding box center [314, 441] width 496 height 95
drag, startPoint x: 304, startPoint y: 415, endPoint x: 366, endPoint y: 417, distance: 61.7
click at [305, 415] on span "Chery Product Training" at bounding box center [276, 413] width 116 height 13
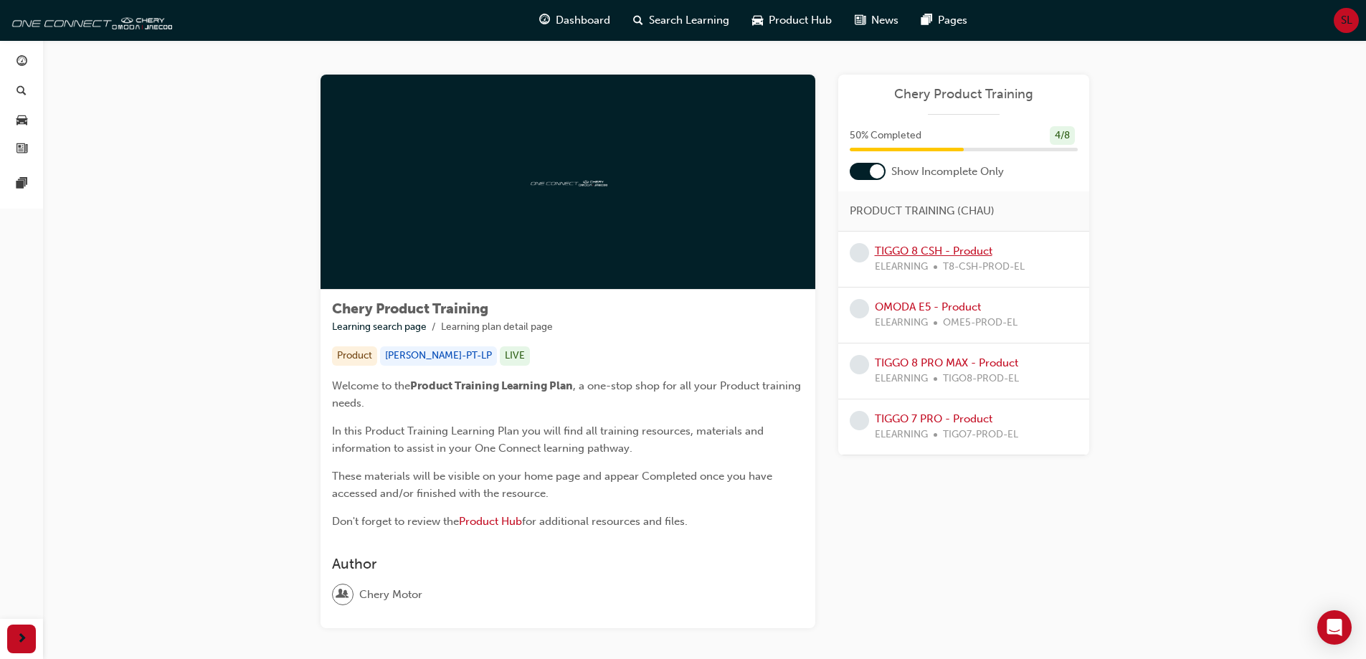
click at [936, 254] on link "TIGGO 8 CSH - Product" at bounding box center [934, 251] width 118 height 13
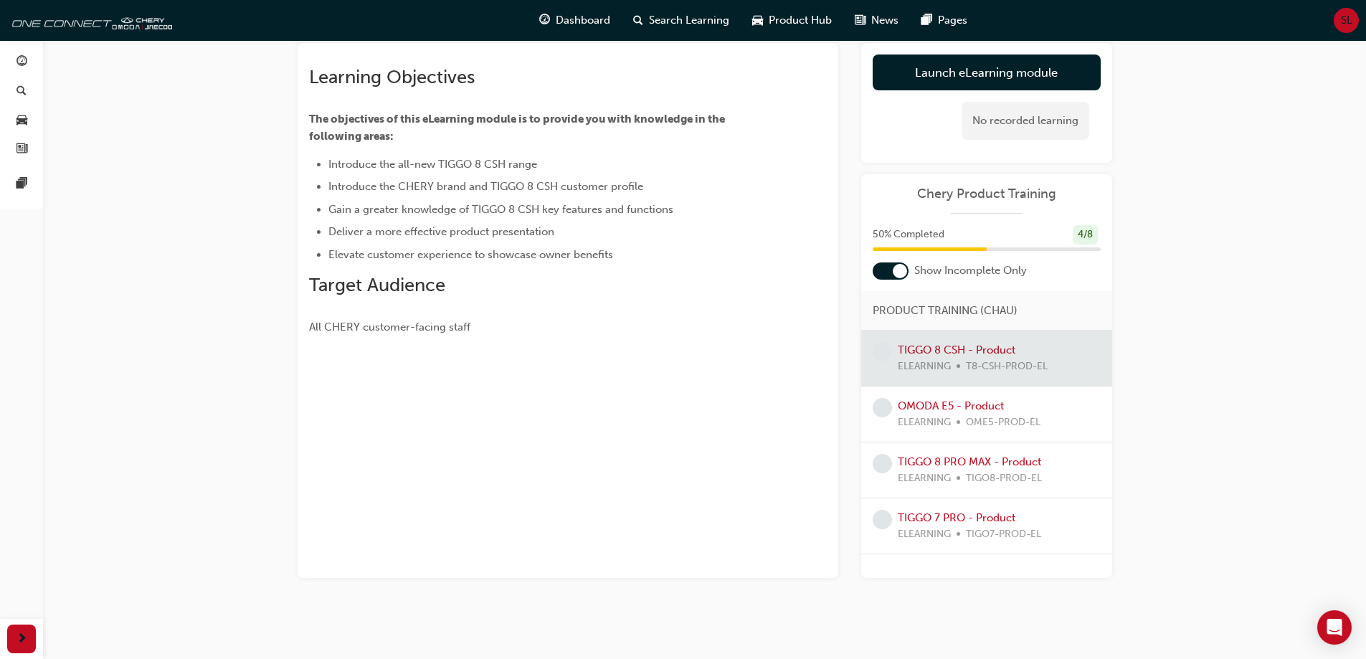
scroll to position [87, 0]
click at [934, 406] on link "OMODA E5 - Product" at bounding box center [951, 405] width 106 height 13
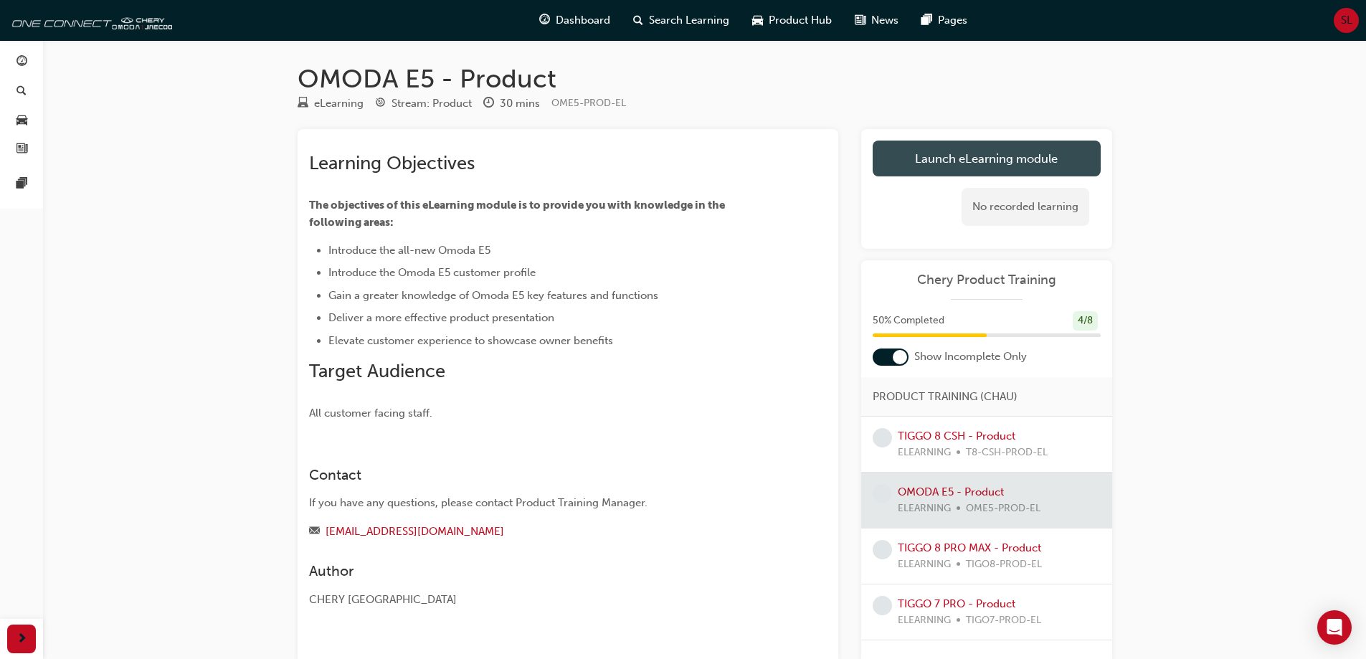
click at [983, 172] on link "Launch eLearning module" at bounding box center [987, 159] width 228 height 36
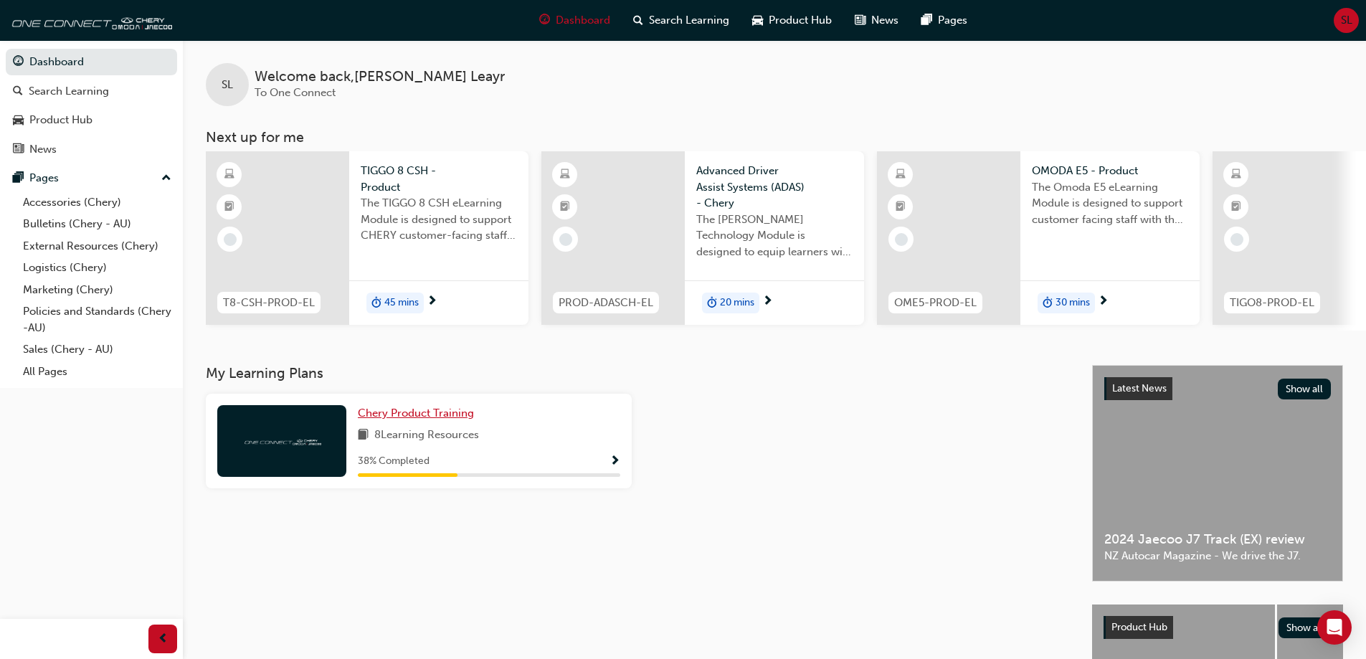
click at [448, 420] on span "Chery Product Training" at bounding box center [416, 413] width 116 height 13
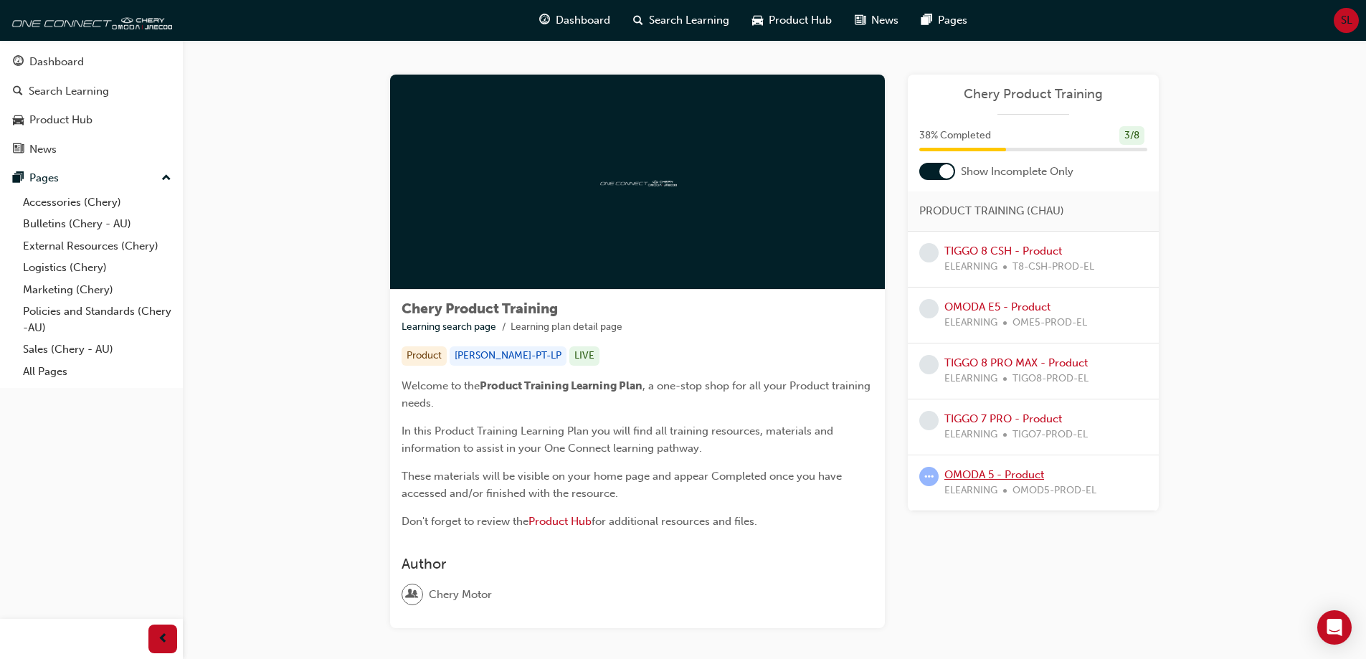
click at [1016, 473] on link "OMODA 5 - Product" at bounding box center [994, 474] width 100 height 13
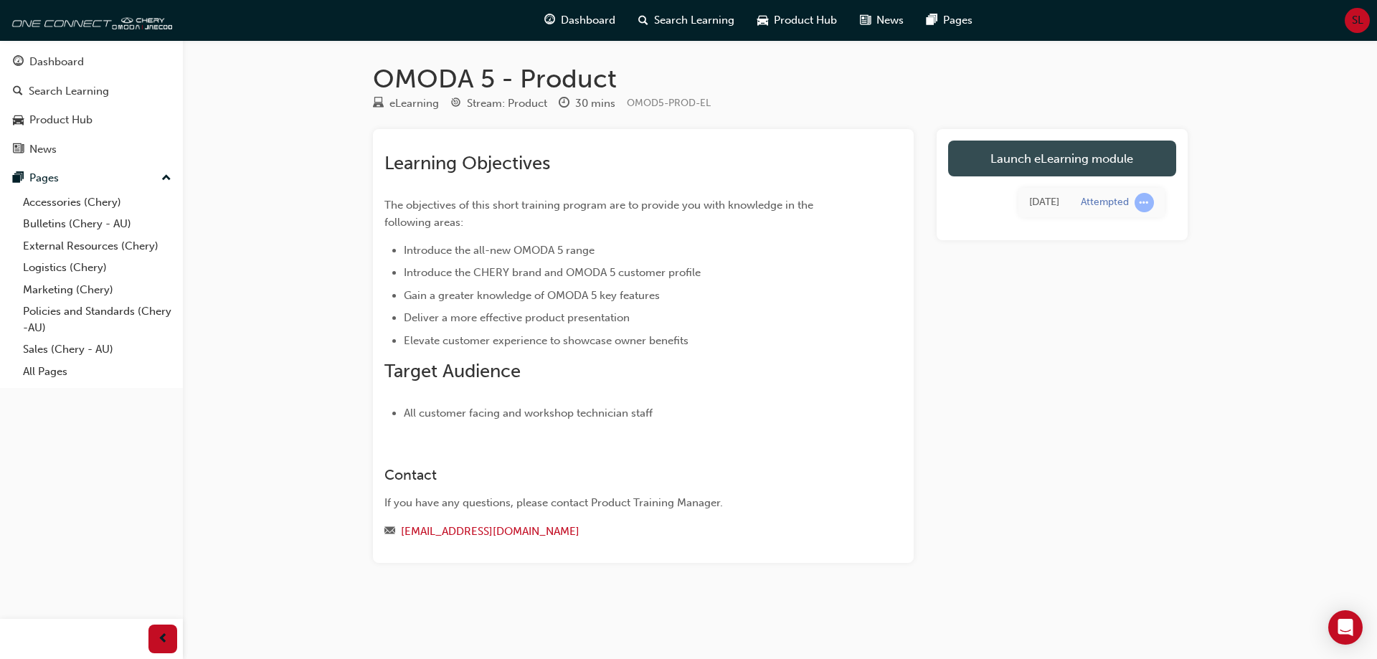
click at [1107, 158] on link "Launch eLearning module" at bounding box center [1062, 159] width 228 height 36
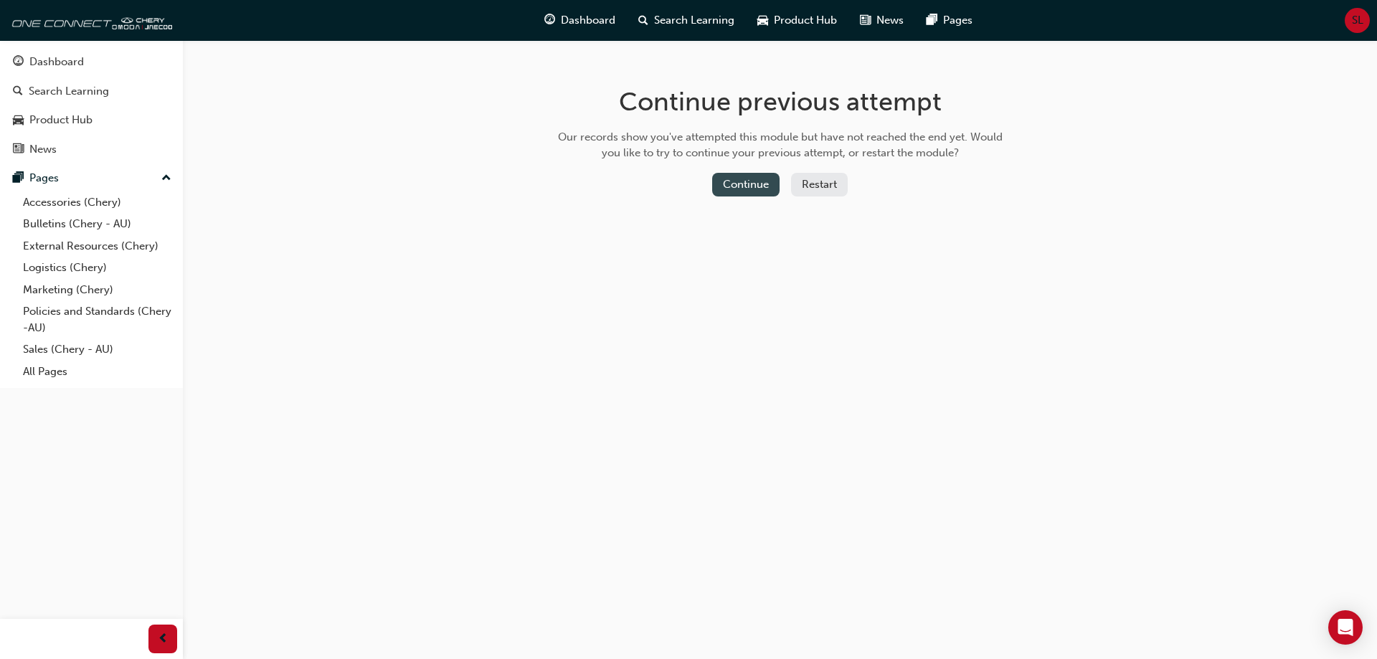
click at [757, 183] on button "Continue" at bounding box center [745, 185] width 67 height 24
